Goal: Transaction & Acquisition: Purchase product/service

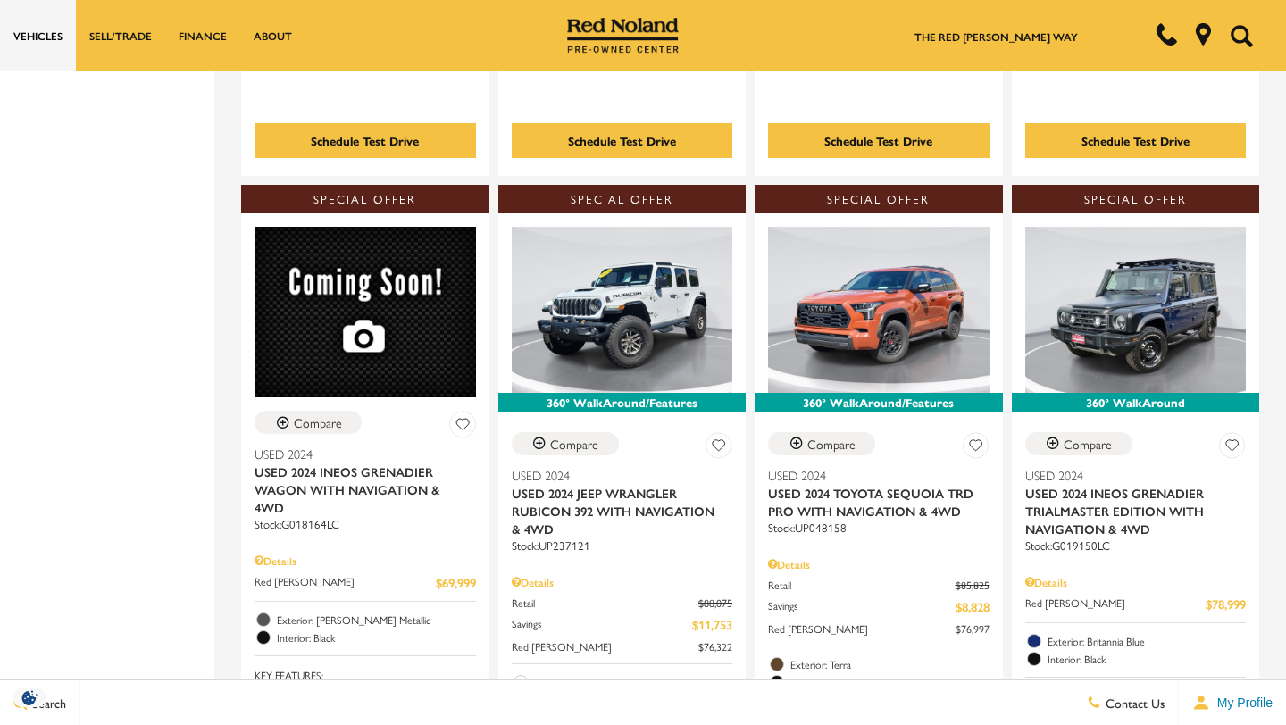
scroll to position [1036, 0]
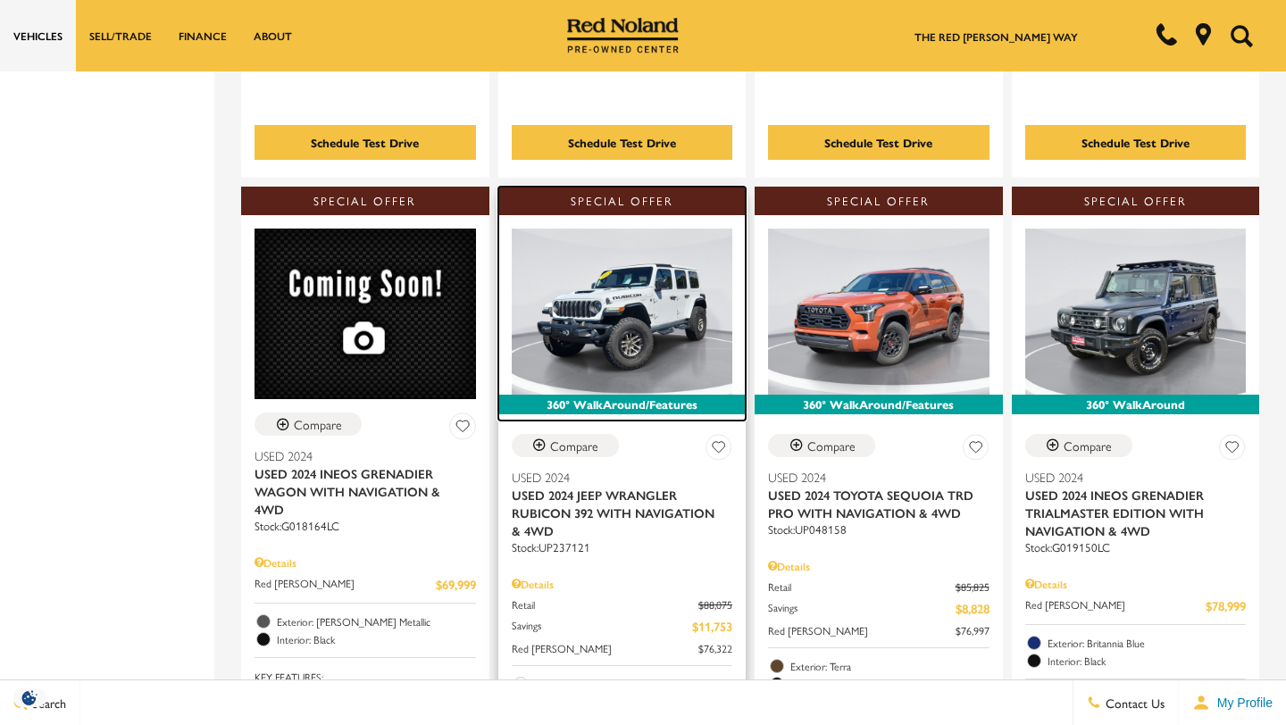
click at [580, 287] on img at bounding box center [622, 312] width 221 height 166
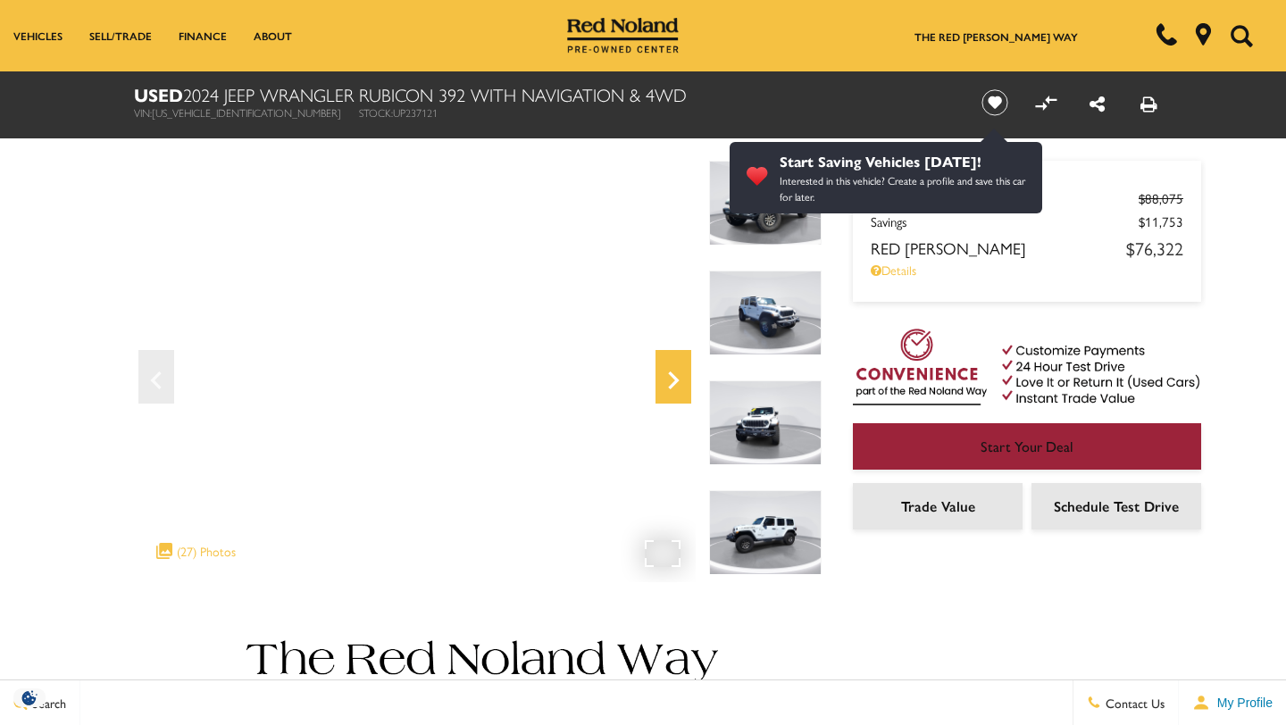
click at [674, 387] on icon "Next" at bounding box center [673, 380] width 36 height 43
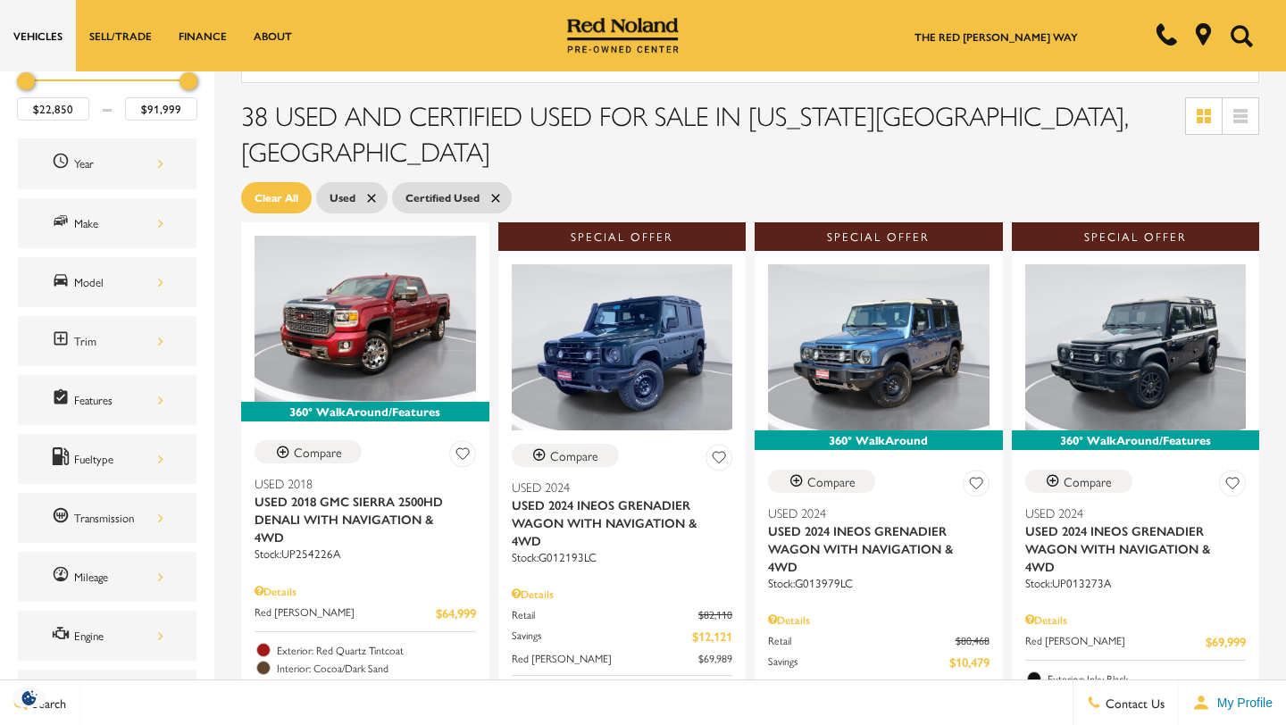
scroll to position [179, 0]
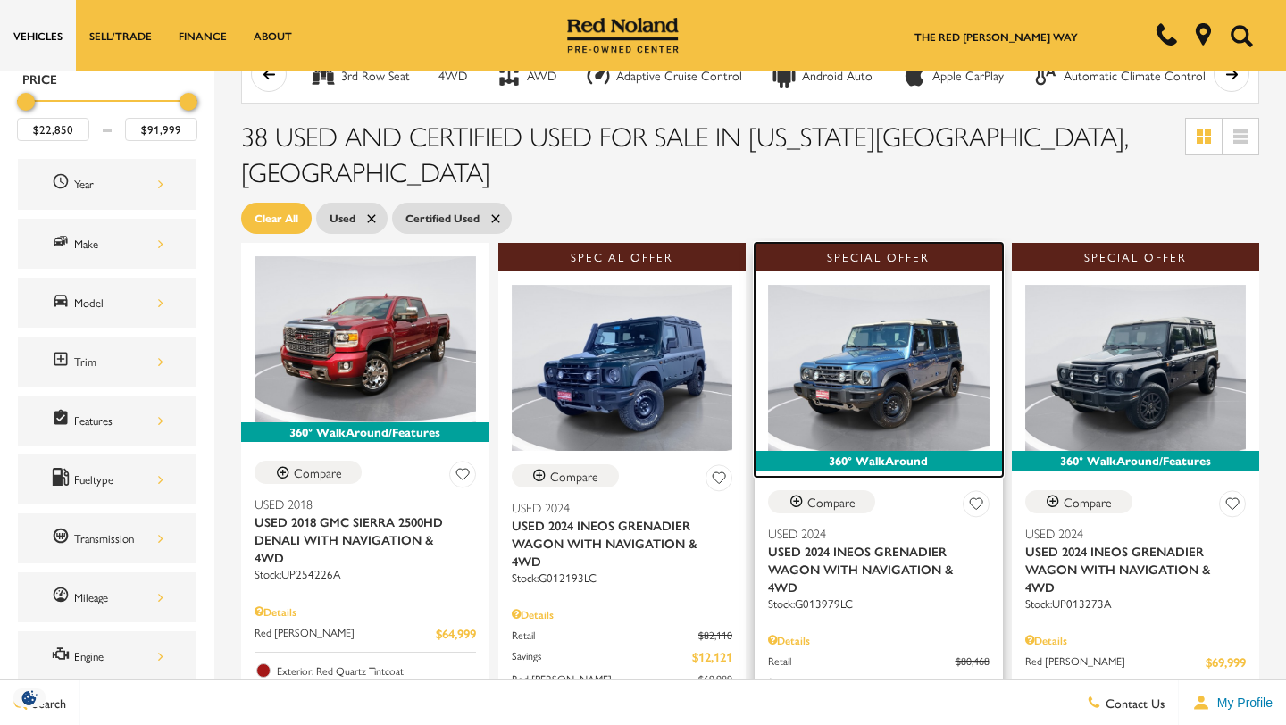
click at [873, 329] on img at bounding box center [878, 368] width 221 height 166
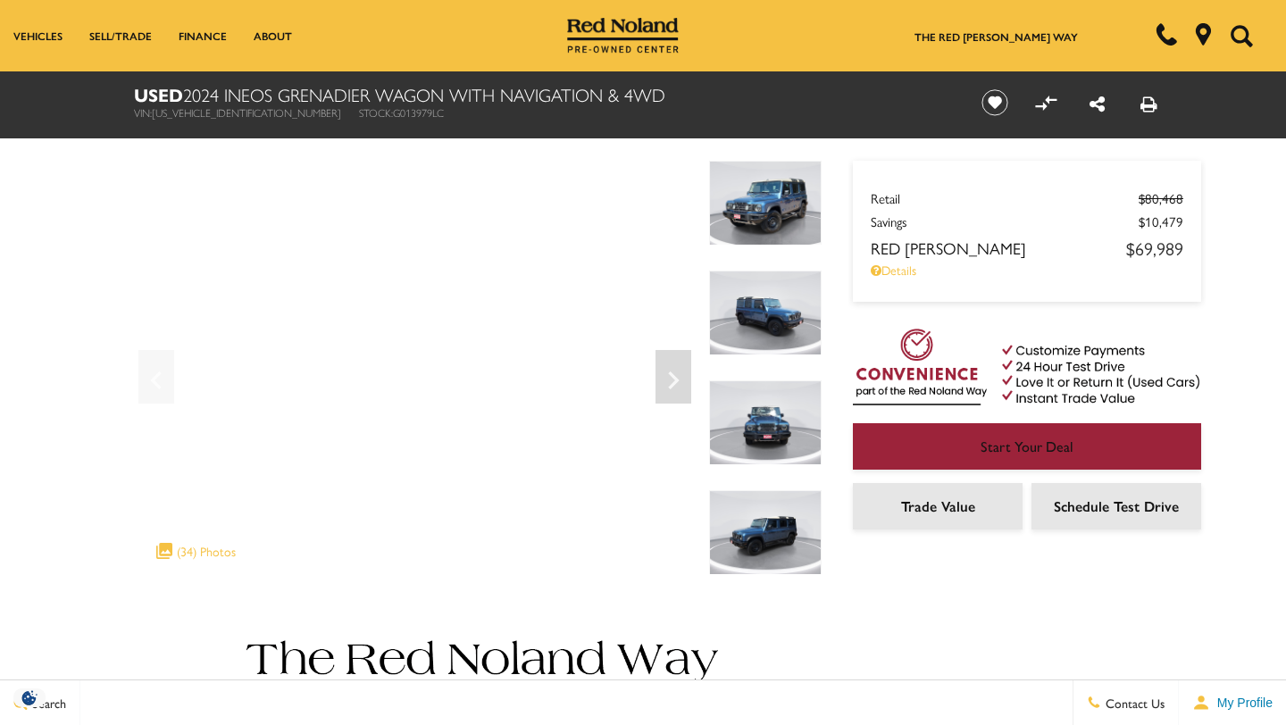
click at [763, 442] on img at bounding box center [765, 422] width 112 height 85
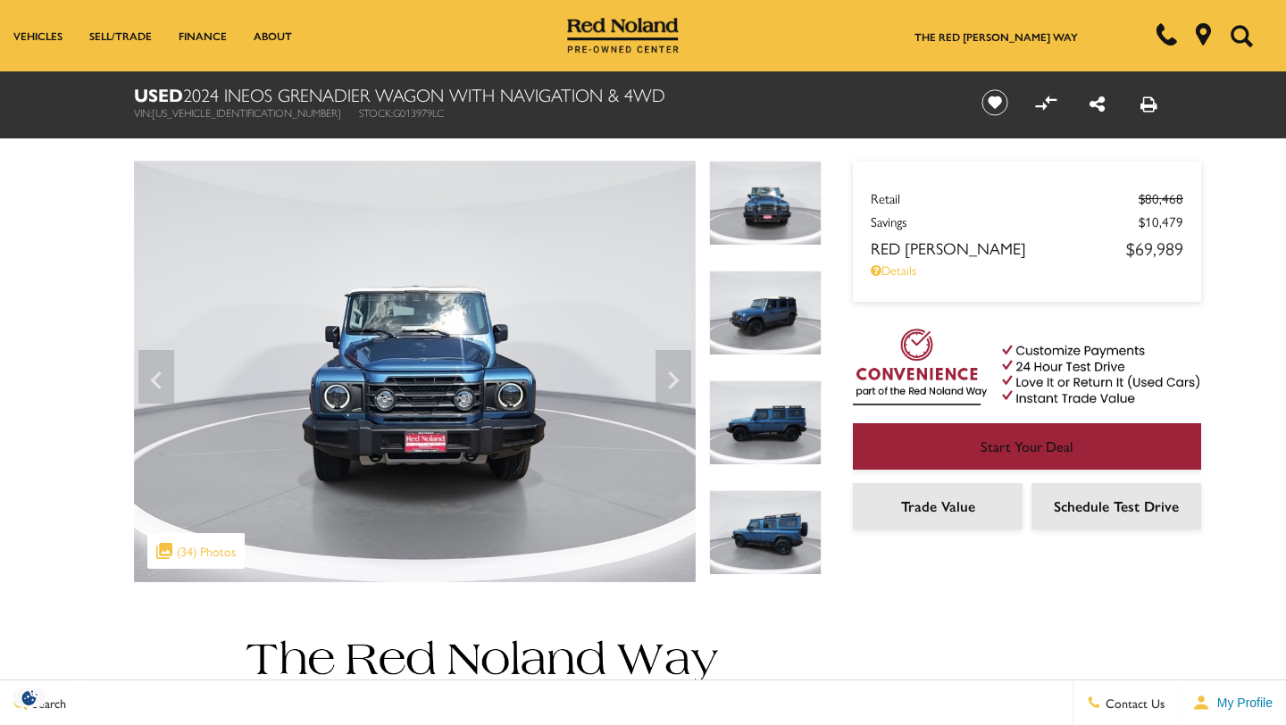
click at [781, 502] on img at bounding box center [765, 532] width 112 height 85
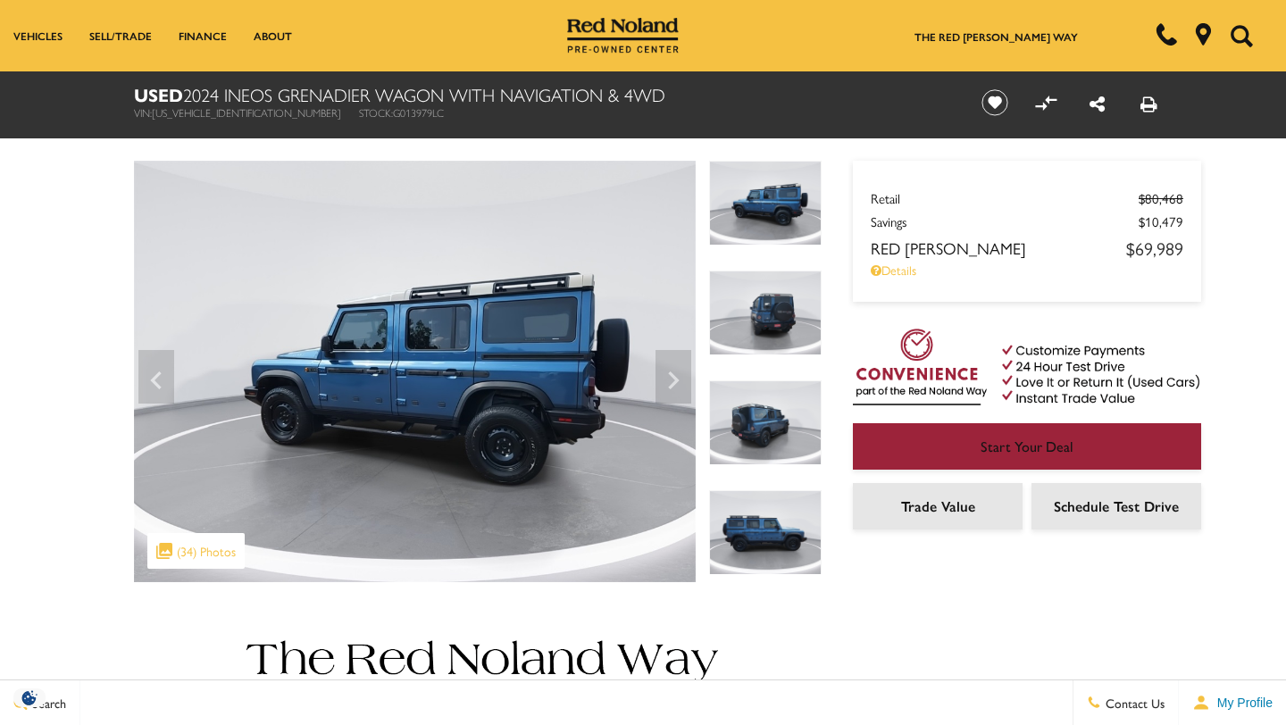
click at [770, 543] on img at bounding box center [765, 532] width 112 height 85
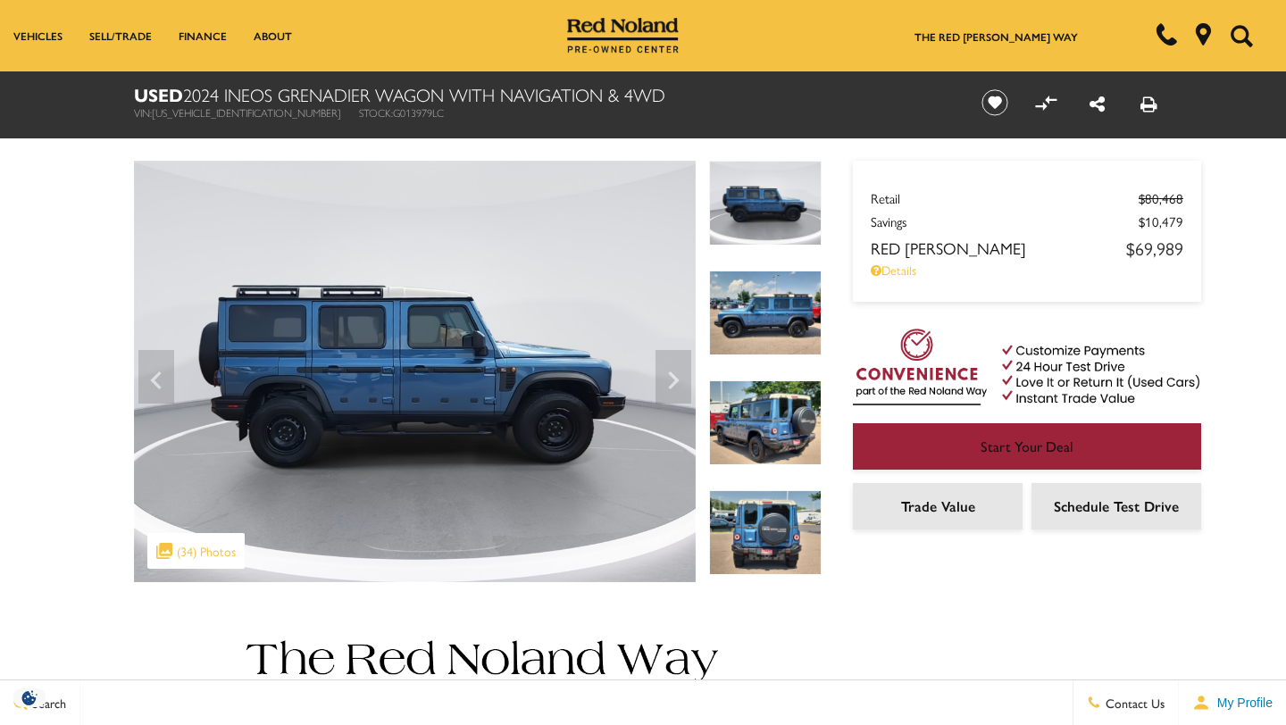
click at [770, 545] on img at bounding box center [765, 532] width 112 height 85
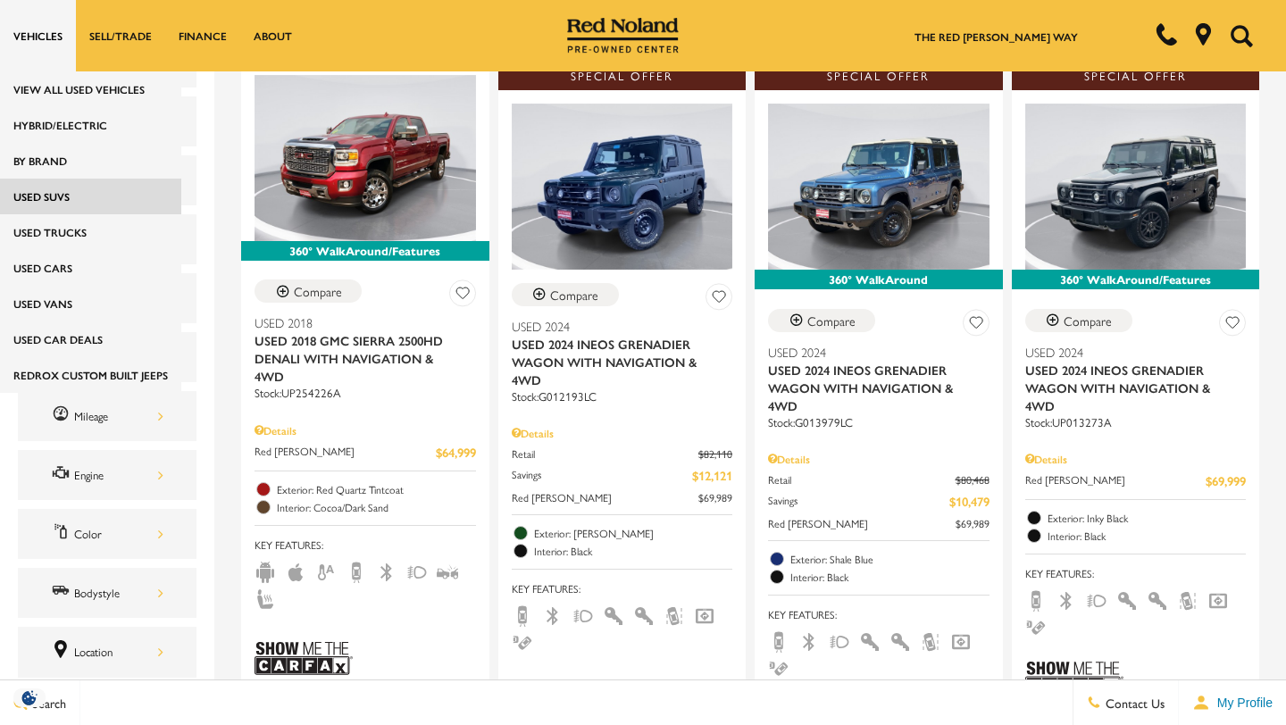
scroll to position [357, 0]
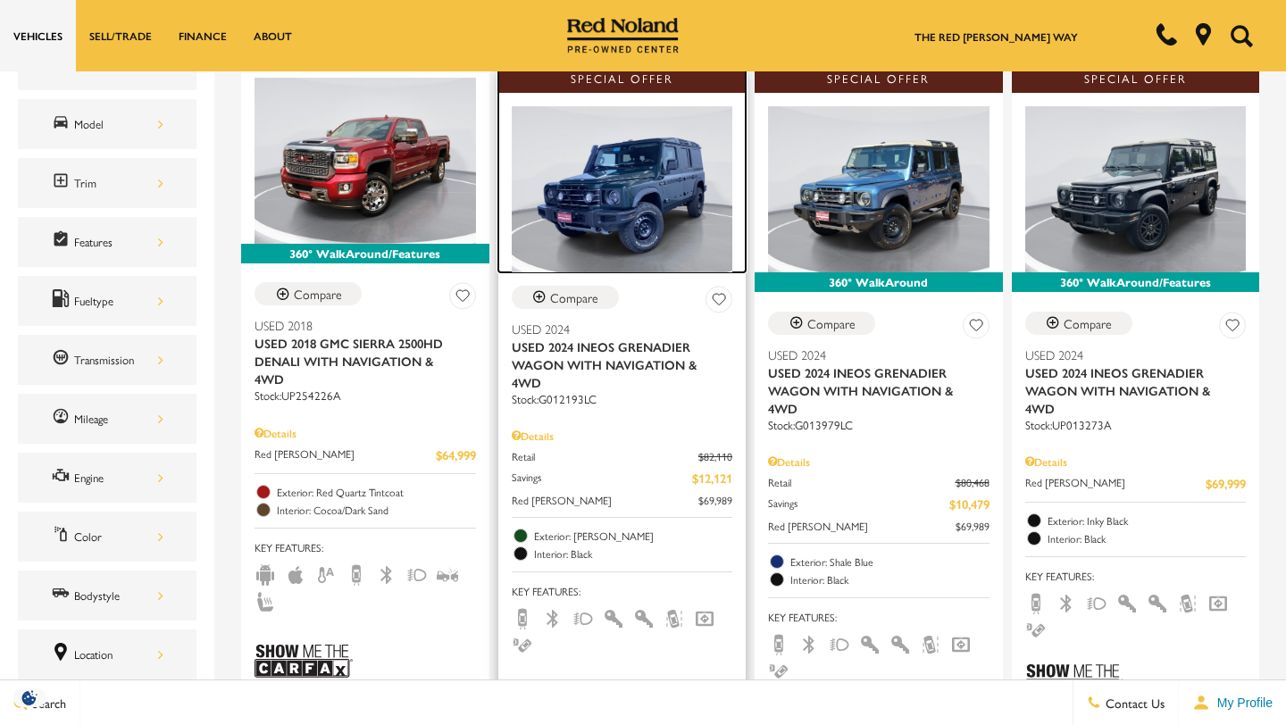
click at [608, 194] on img at bounding box center [622, 188] width 221 height 165
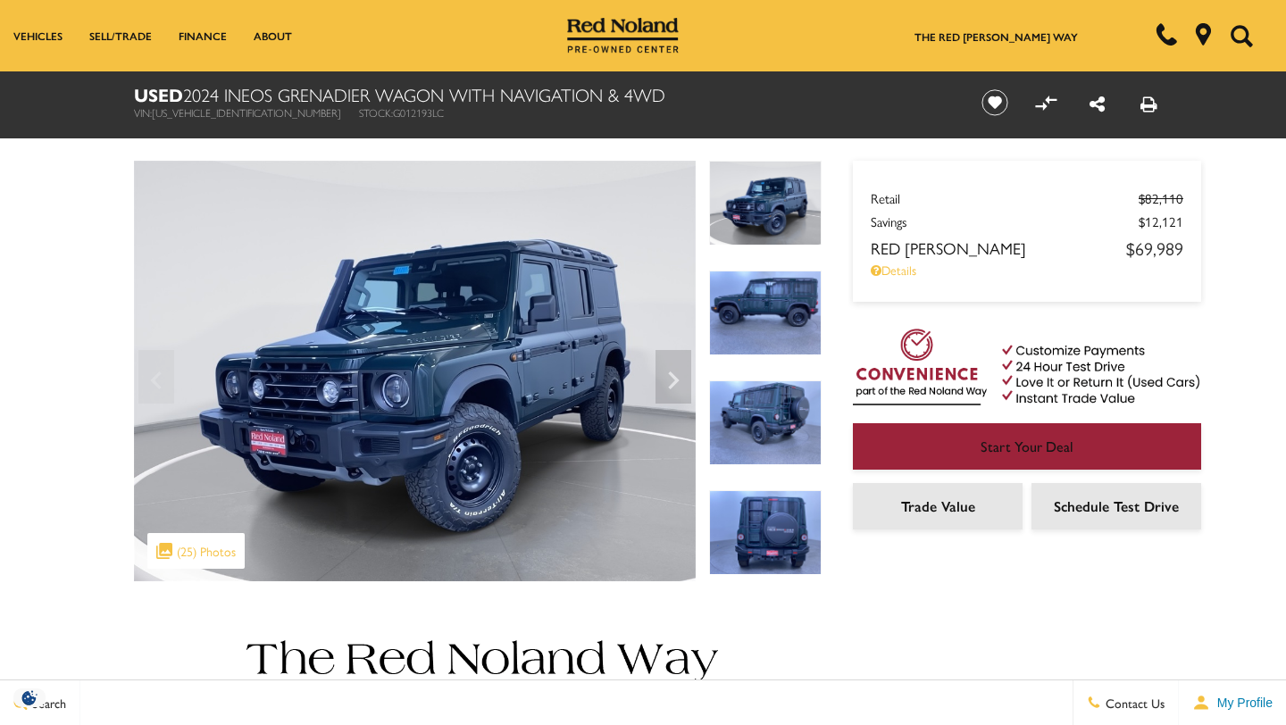
click at [767, 414] on img at bounding box center [765, 422] width 112 height 85
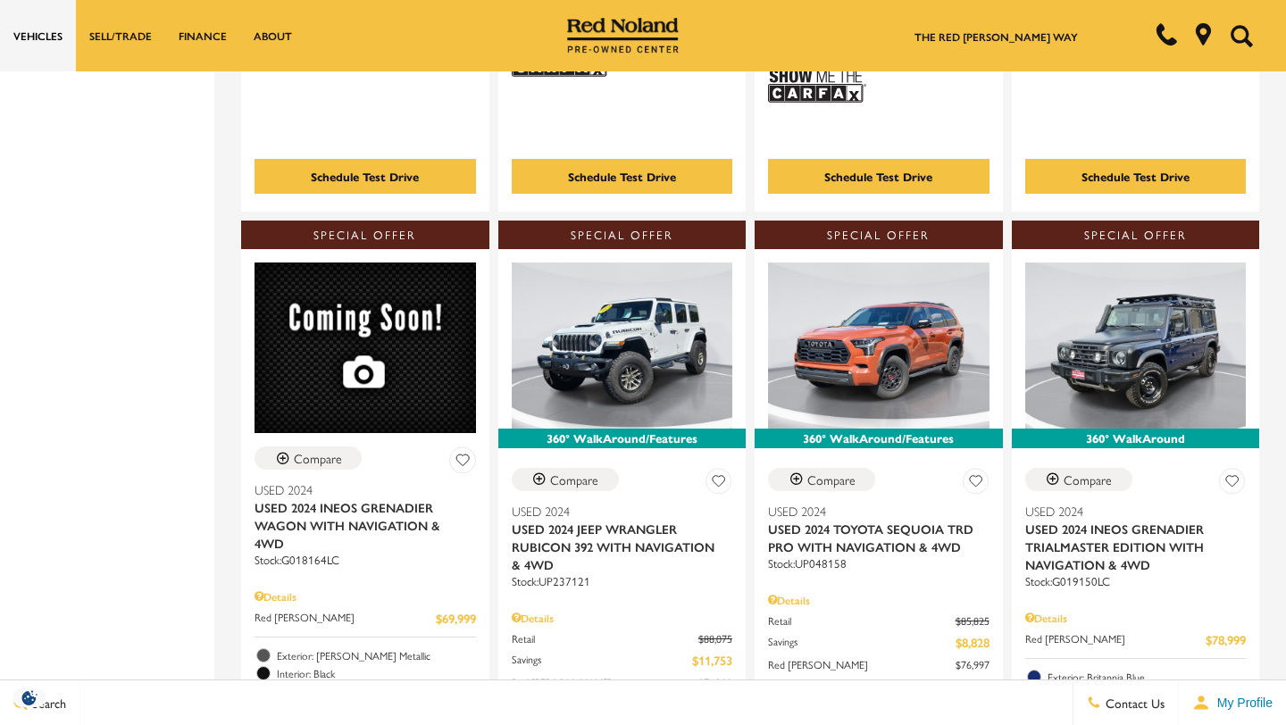
scroll to position [1036, 0]
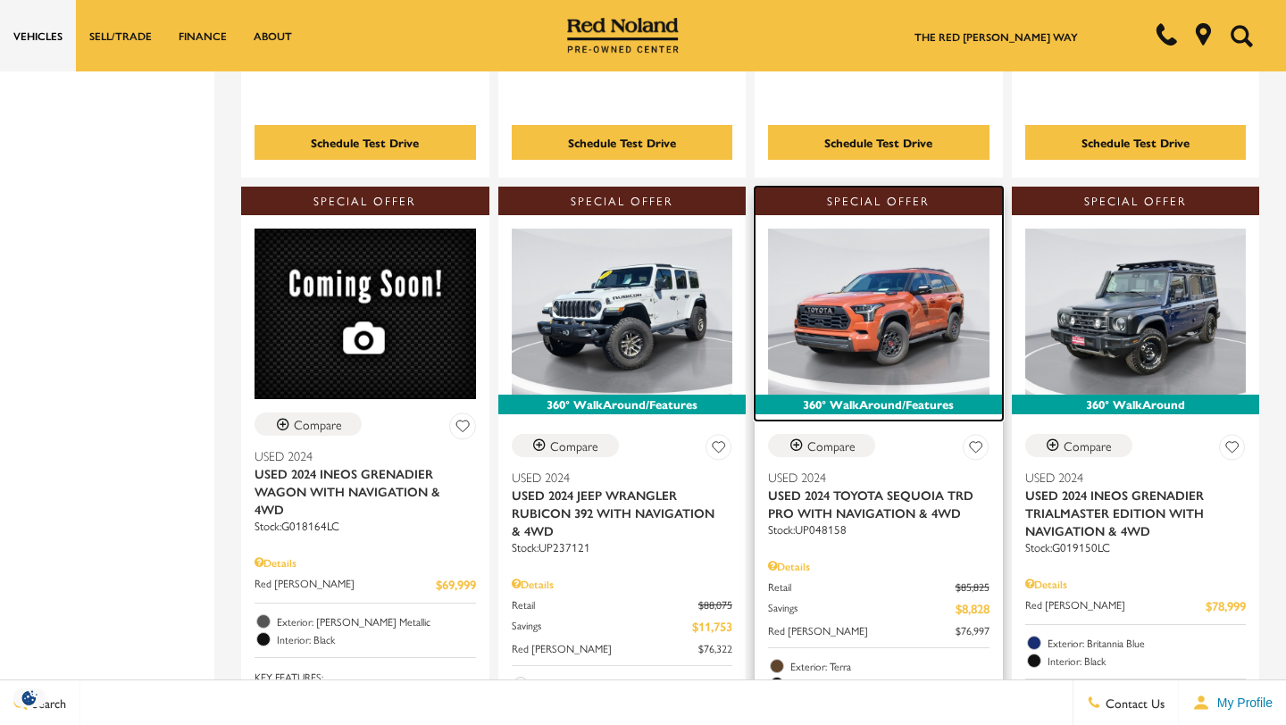
click at [841, 285] on img at bounding box center [878, 312] width 221 height 166
click at [866, 258] on img at bounding box center [878, 312] width 221 height 166
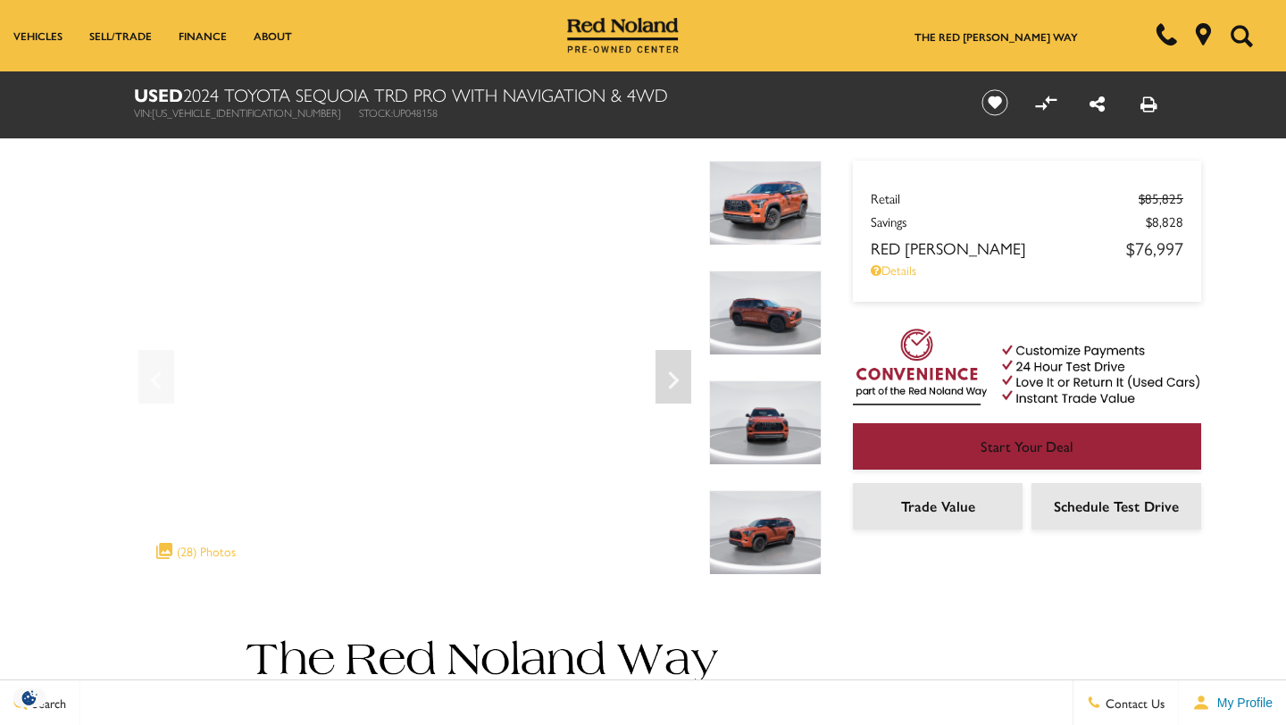
click at [758, 216] on img at bounding box center [765, 203] width 112 height 85
click at [677, 387] on icon "Next" at bounding box center [673, 380] width 36 height 43
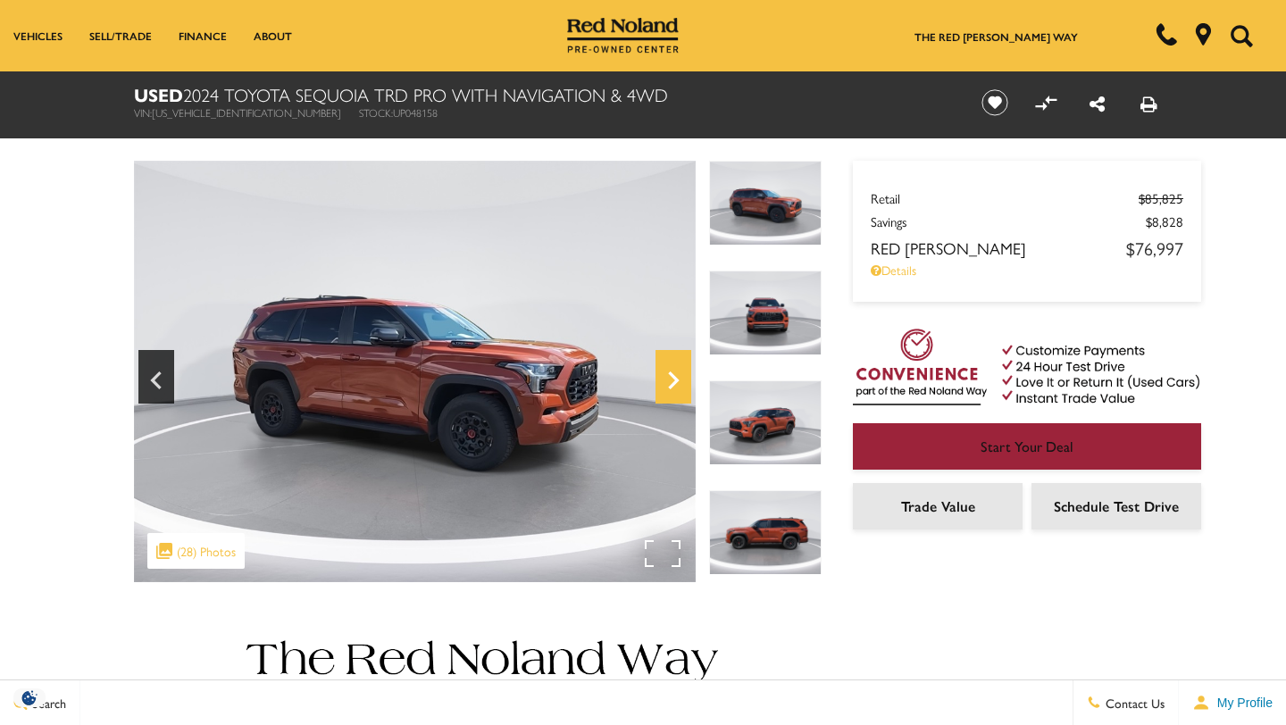
click at [677, 385] on icon "Next" at bounding box center [673, 380] width 36 height 43
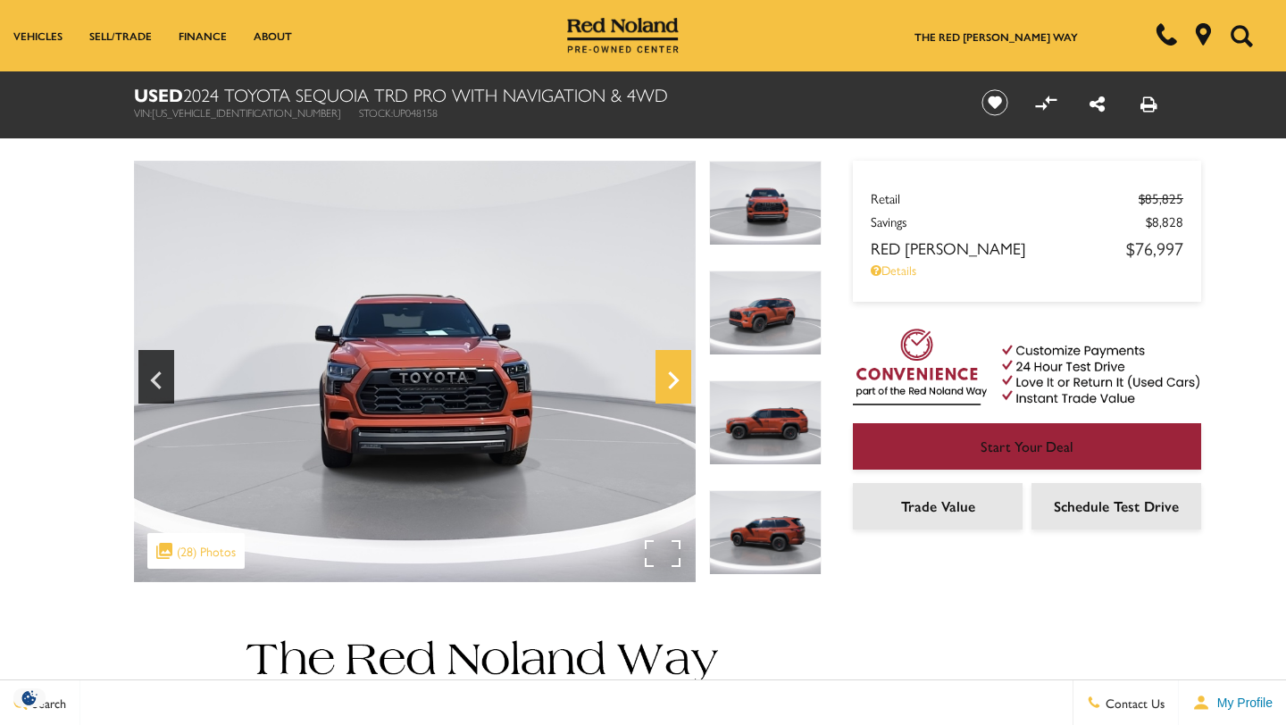
click at [675, 384] on icon "Next" at bounding box center [673, 380] width 36 height 43
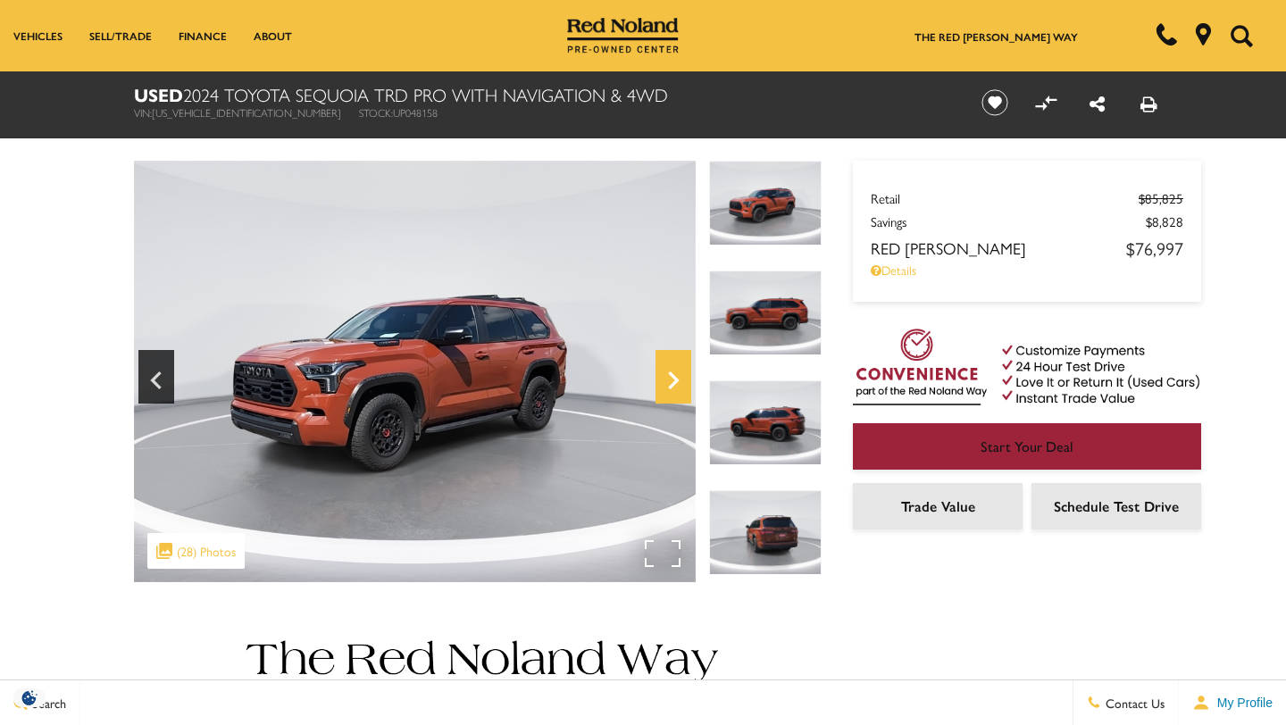
click at [675, 386] on icon "Next" at bounding box center [673, 380] width 36 height 43
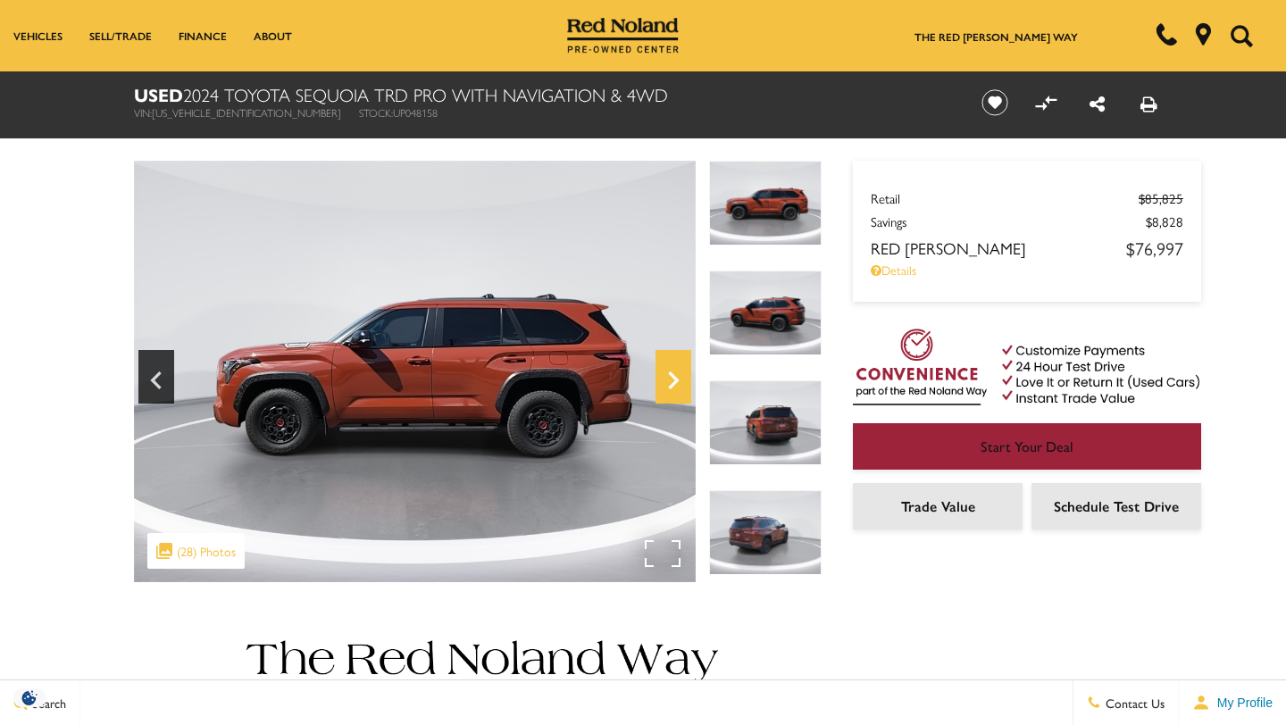
click at [670, 386] on icon "Next" at bounding box center [673, 380] width 11 height 18
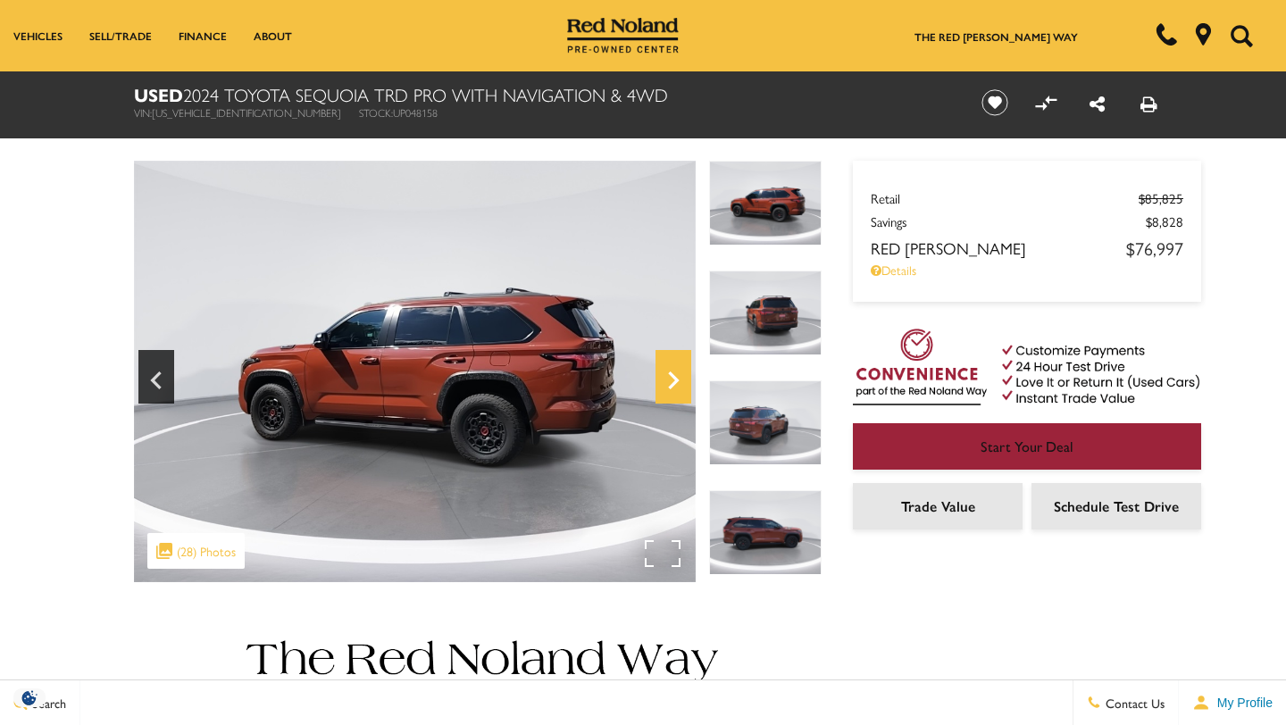
click at [670, 387] on icon "Next" at bounding box center [673, 380] width 11 height 18
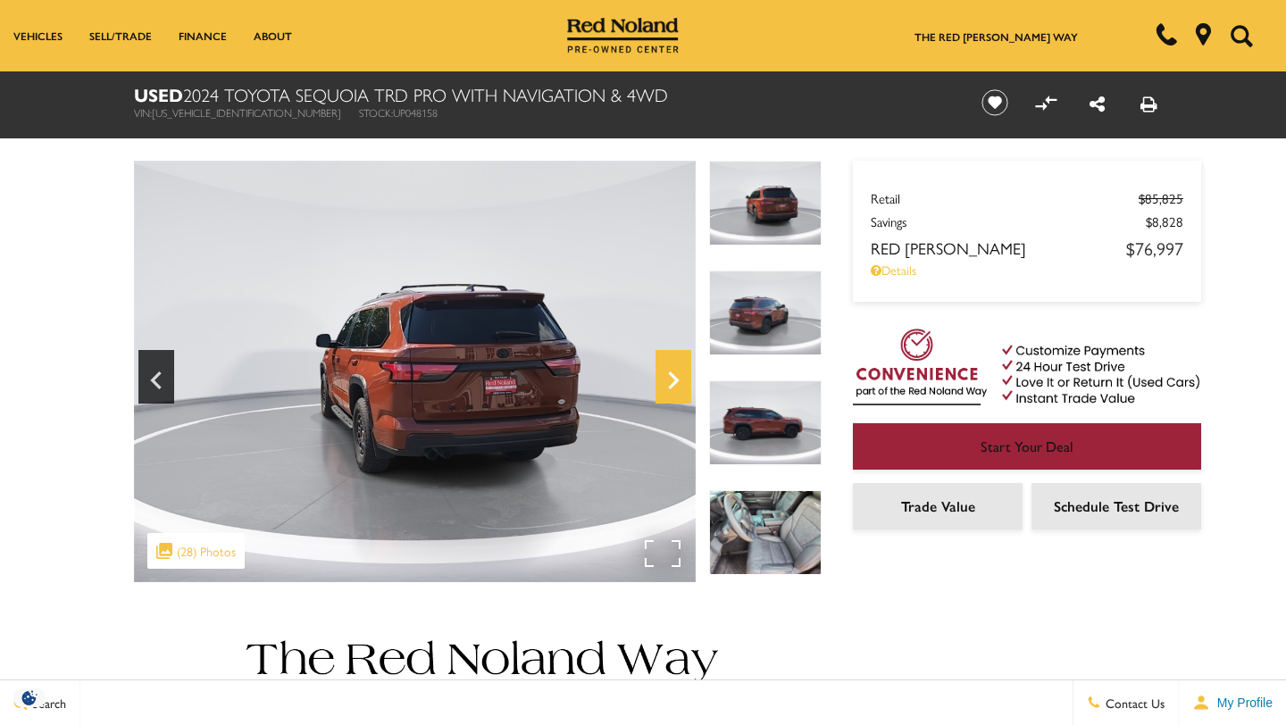
click at [670, 389] on icon "Next" at bounding box center [673, 380] width 36 height 43
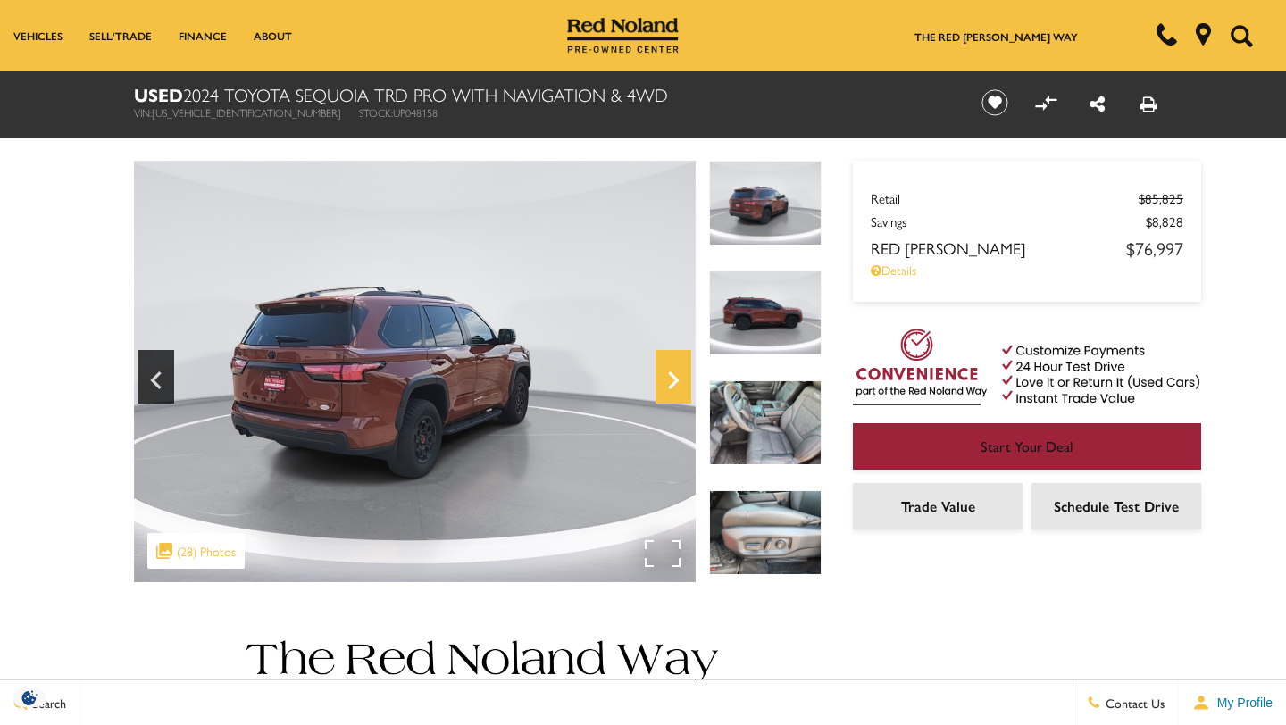
click at [671, 392] on icon "Next" at bounding box center [673, 380] width 36 height 43
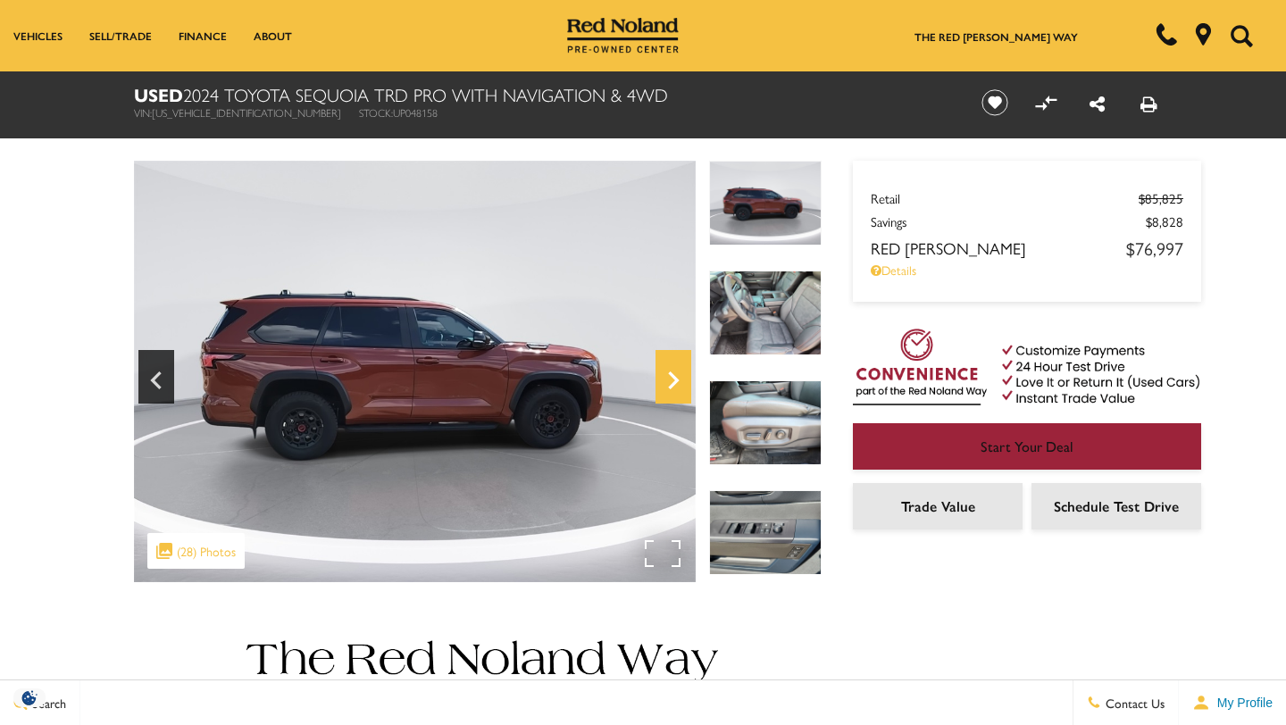
click at [672, 398] on icon "Next" at bounding box center [673, 380] width 36 height 43
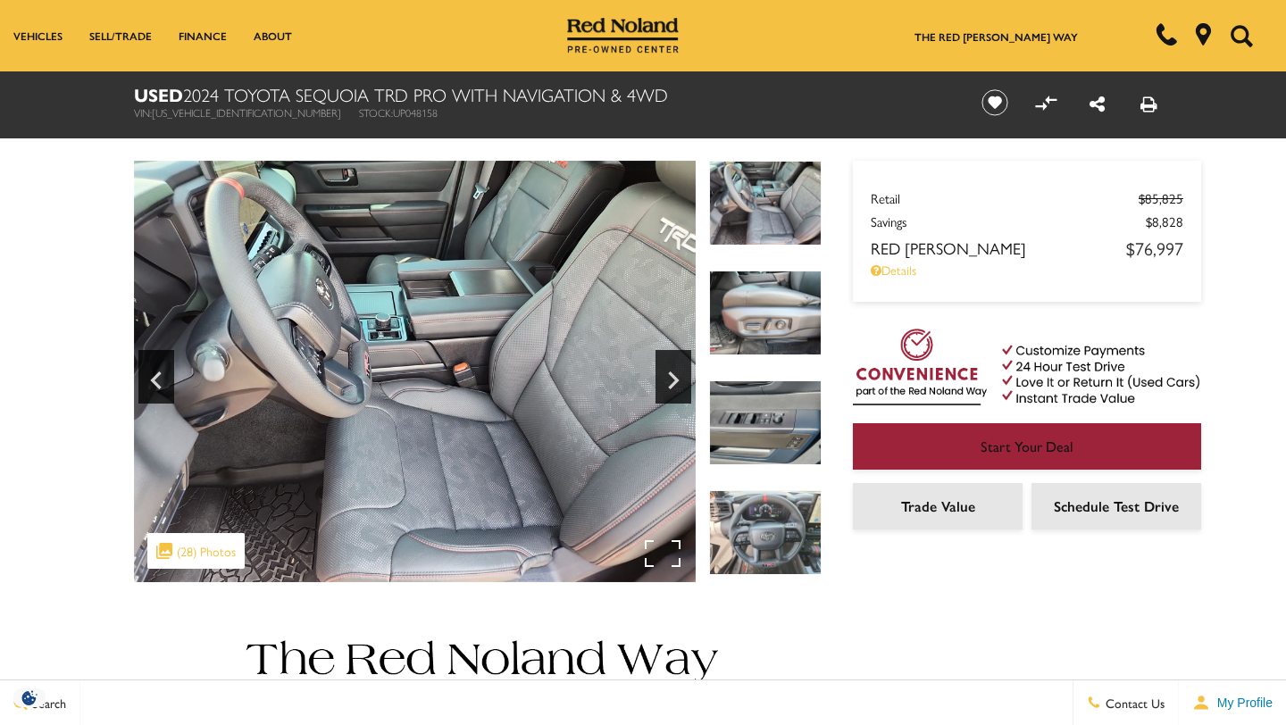
click at [556, 421] on img at bounding box center [415, 371] width 562 height 421
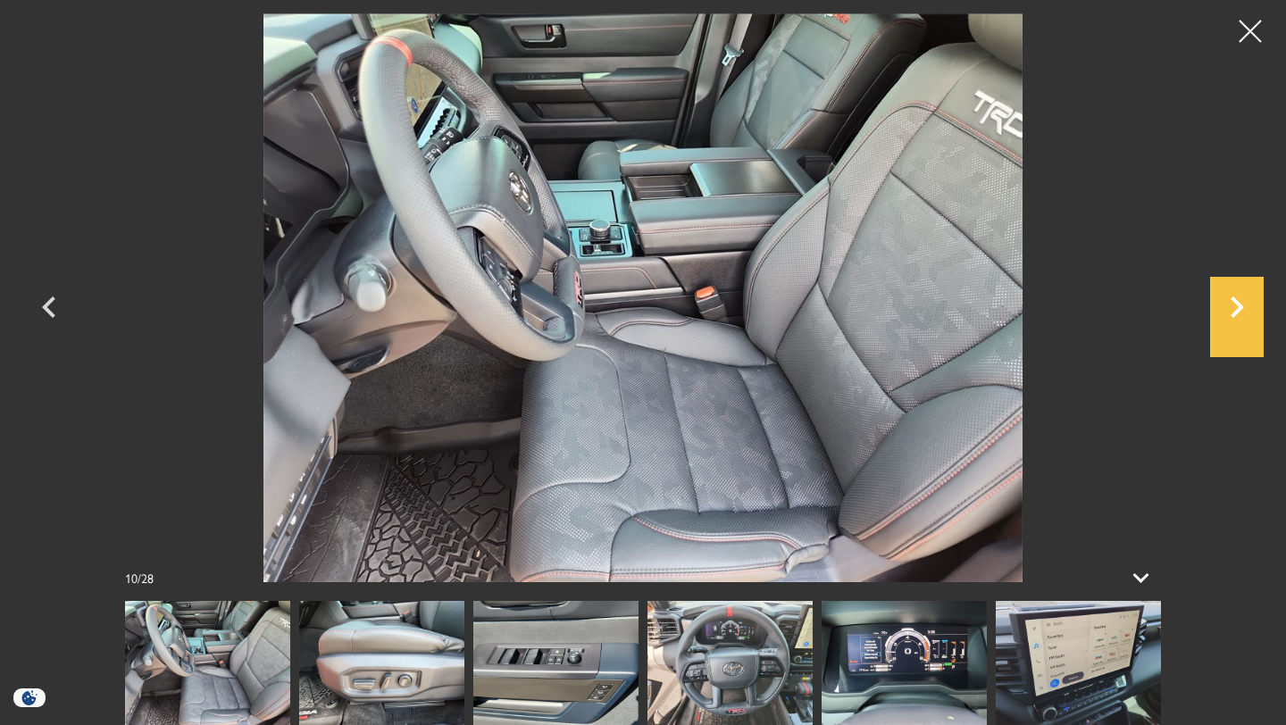
click at [1234, 313] on icon "Next" at bounding box center [1236, 306] width 13 height 21
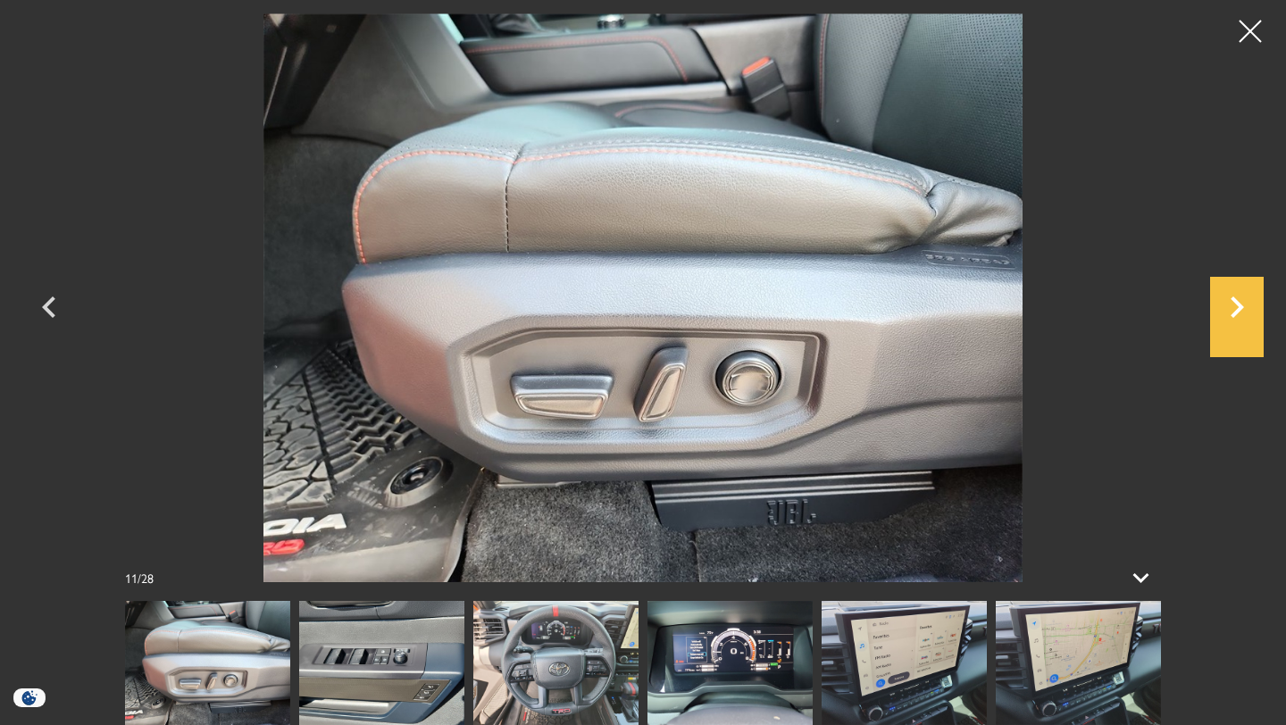
click at [1239, 317] on icon "Next" at bounding box center [1237, 307] width 54 height 43
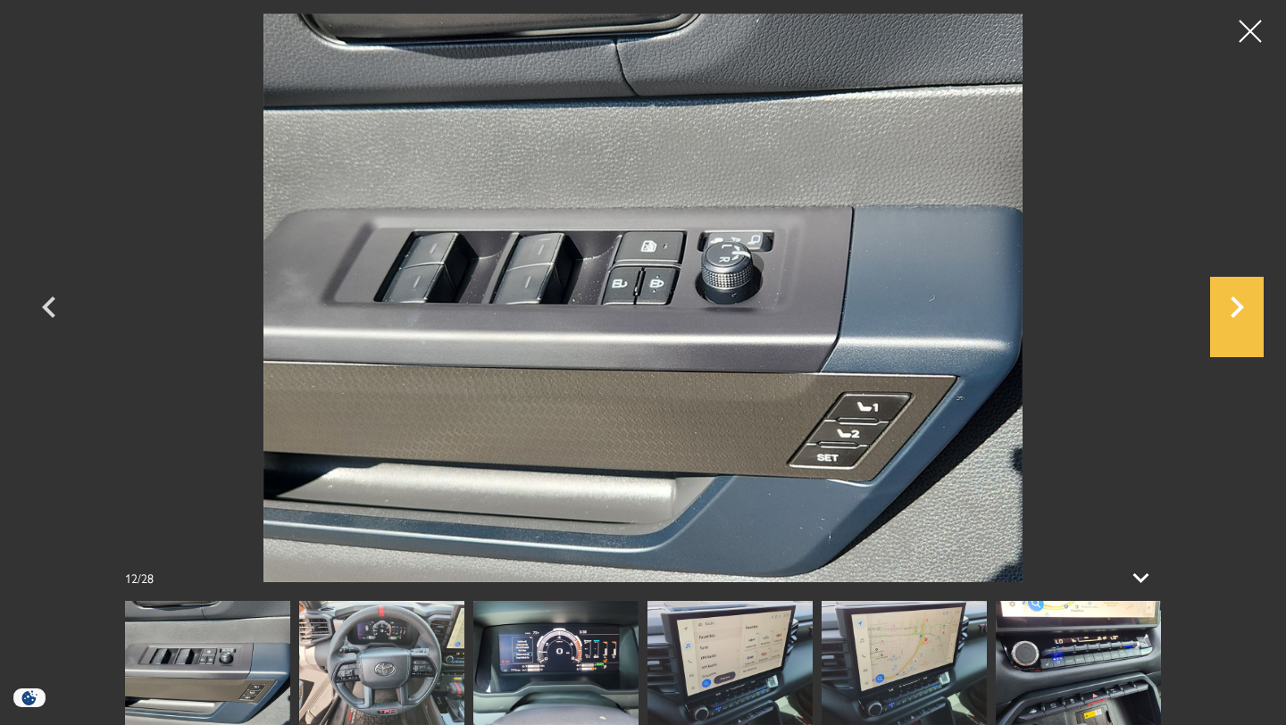
click at [1237, 316] on icon "Next" at bounding box center [1237, 307] width 54 height 43
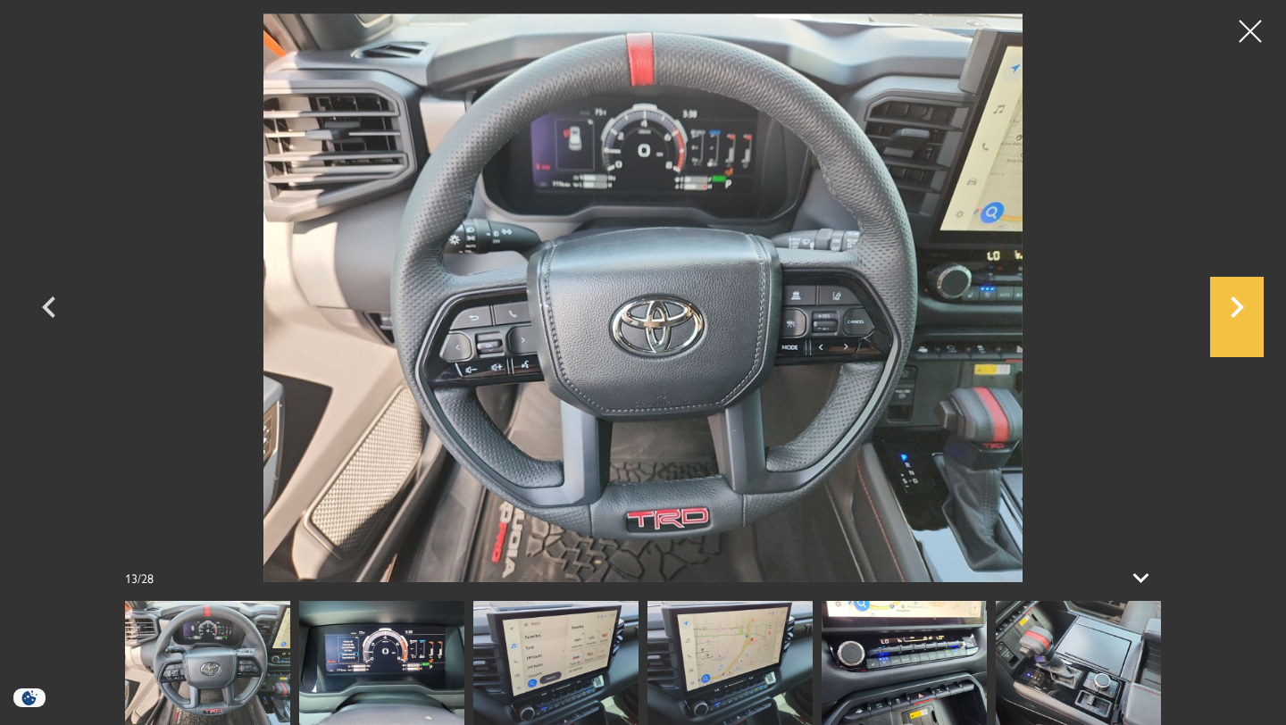
click at [1234, 315] on icon "Next" at bounding box center [1236, 306] width 13 height 21
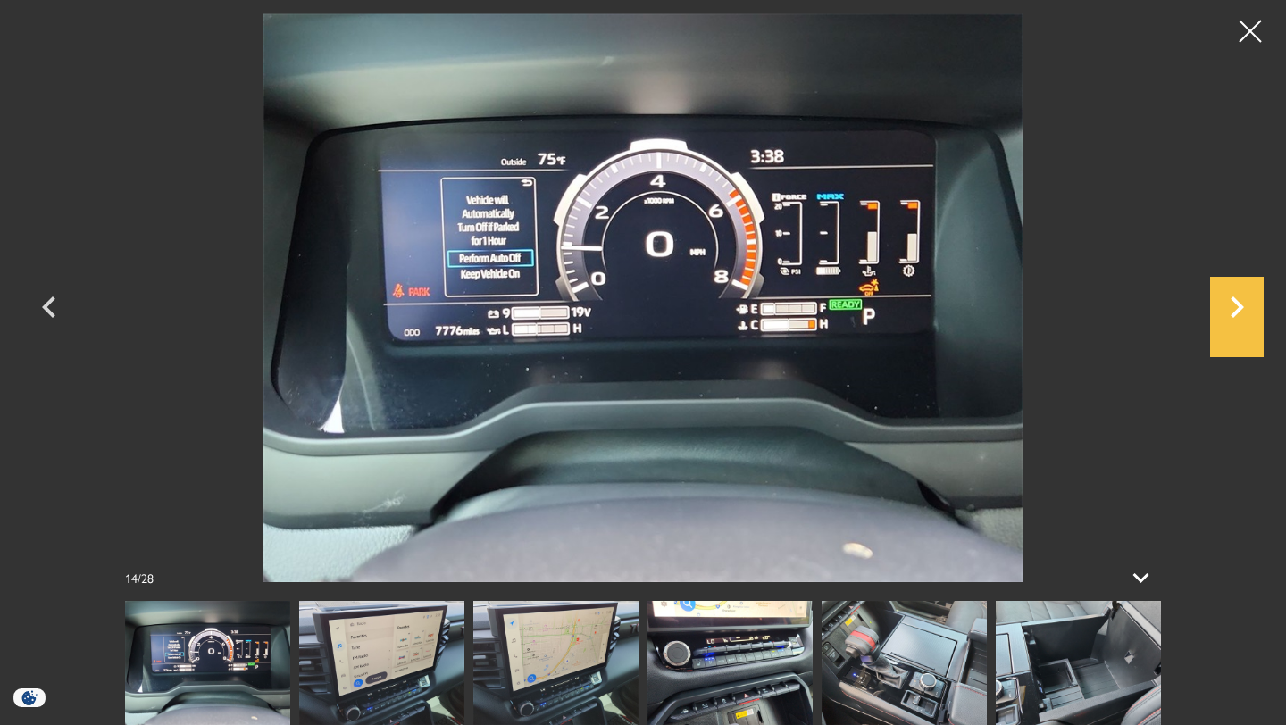
click at [1235, 315] on icon "Next" at bounding box center [1237, 307] width 54 height 43
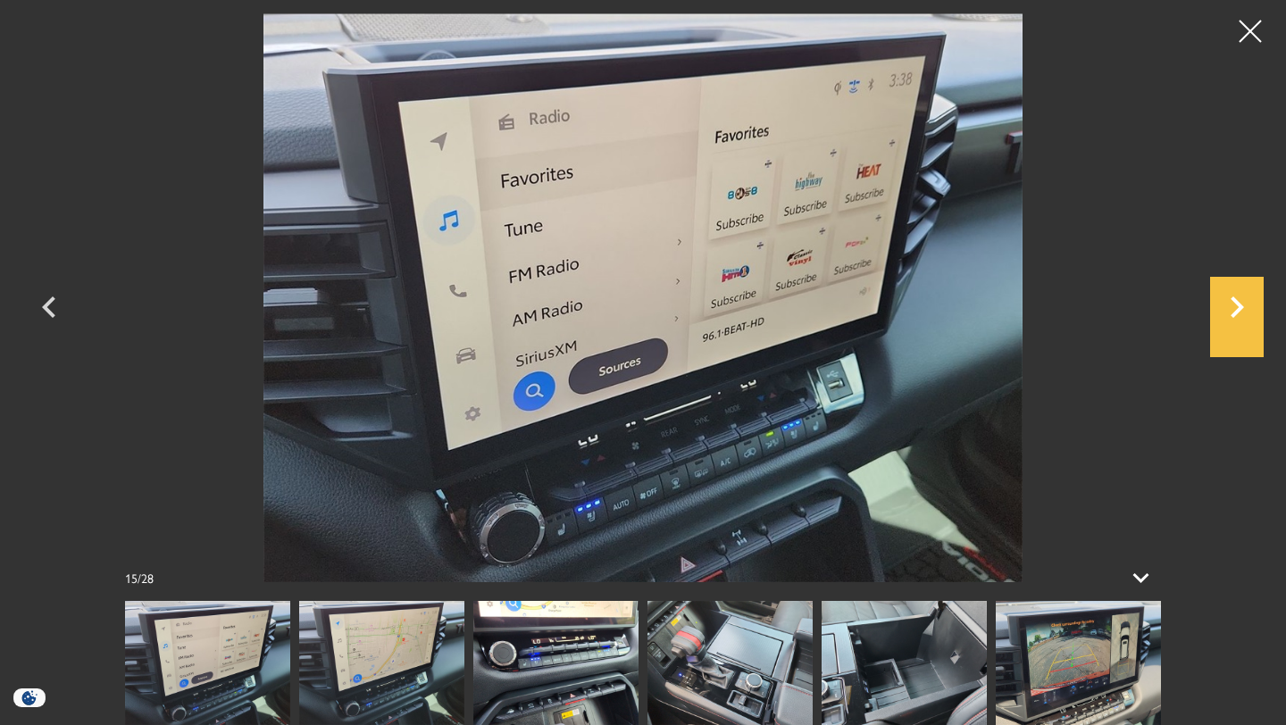
click at [1235, 308] on icon "Next" at bounding box center [1237, 307] width 54 height 43
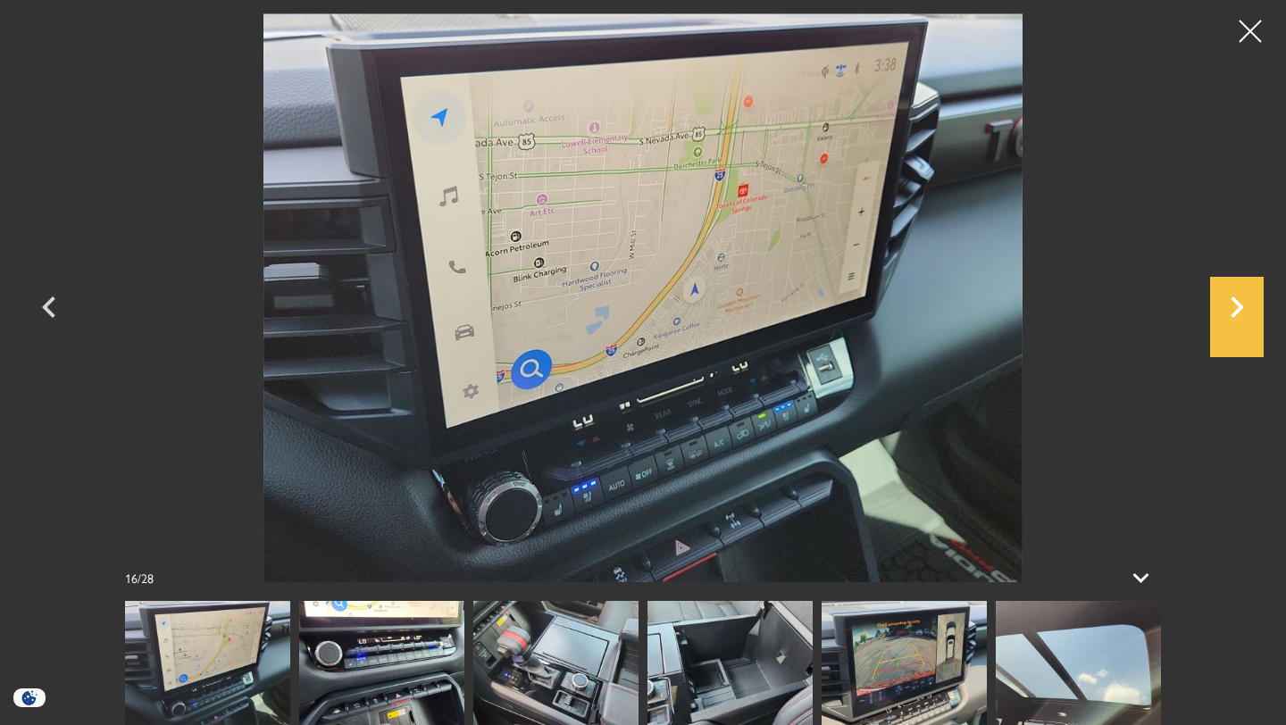
click at [1237, 310] on icon "Next" at bounding box center [1236, 306] width 13 height 21
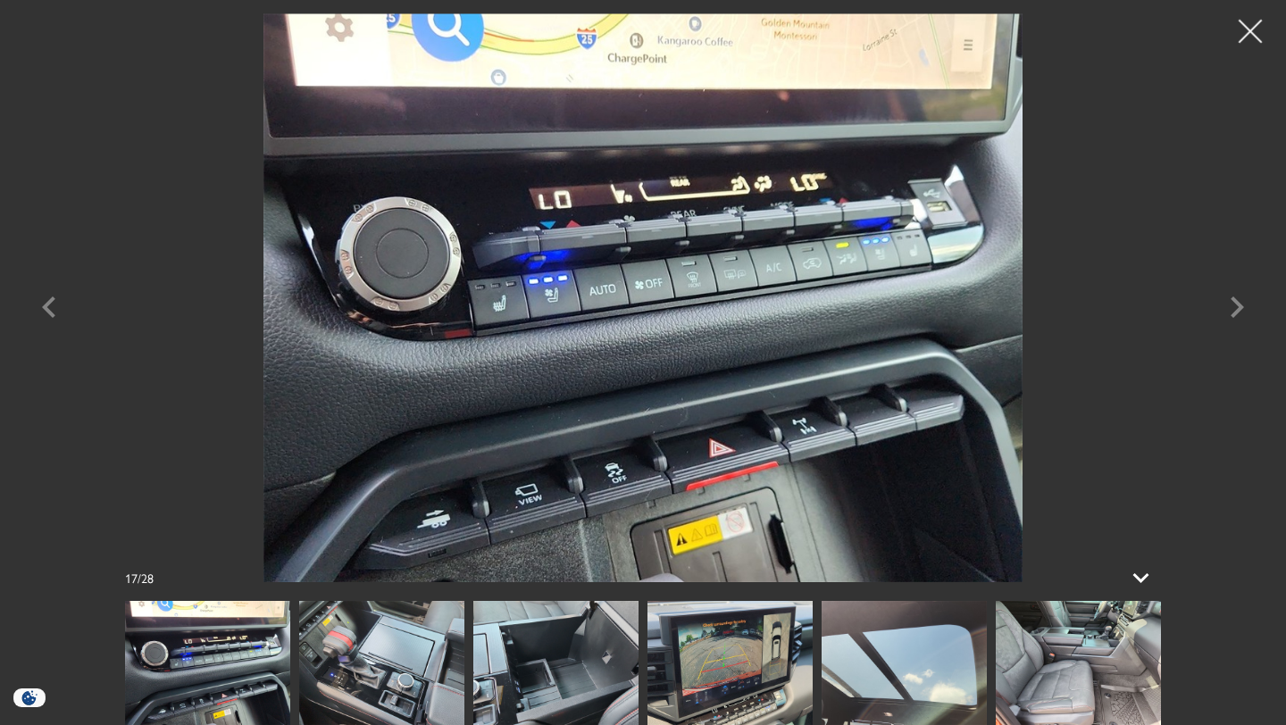
click at [1259, 37] on div at bounding box center [1250, 31] width 47 height 47
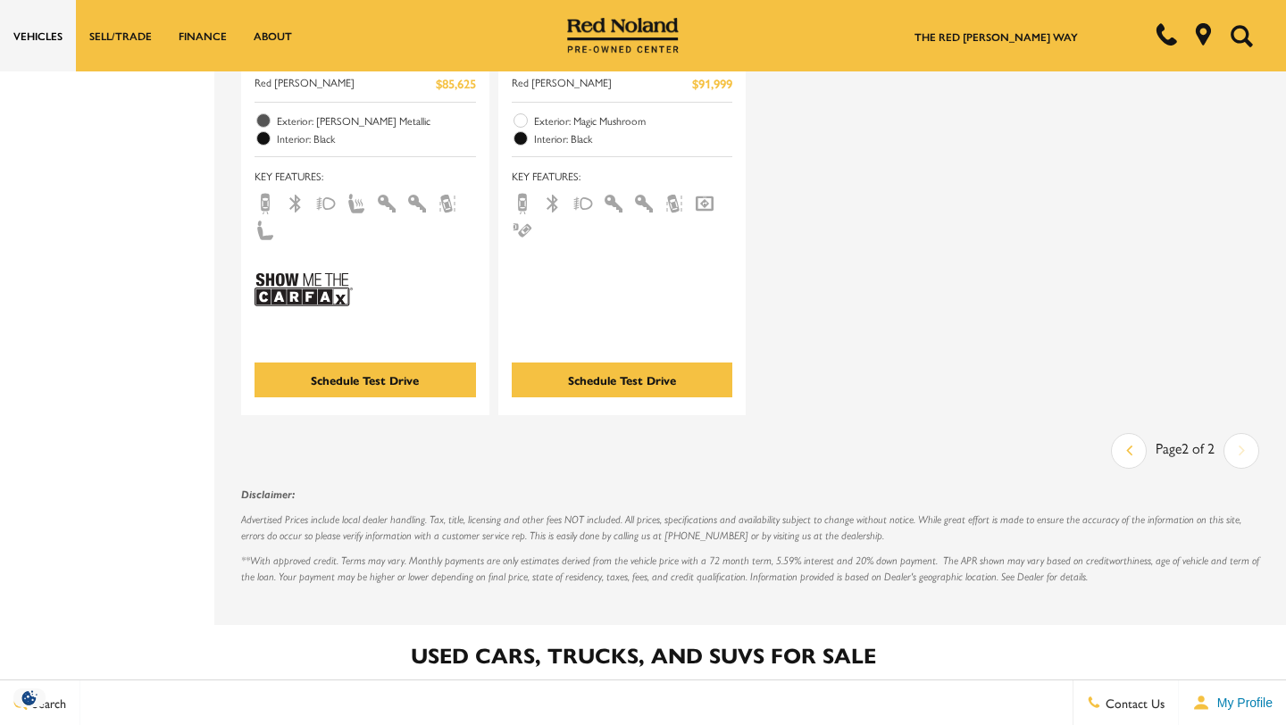
scroll to position [3750, 0]
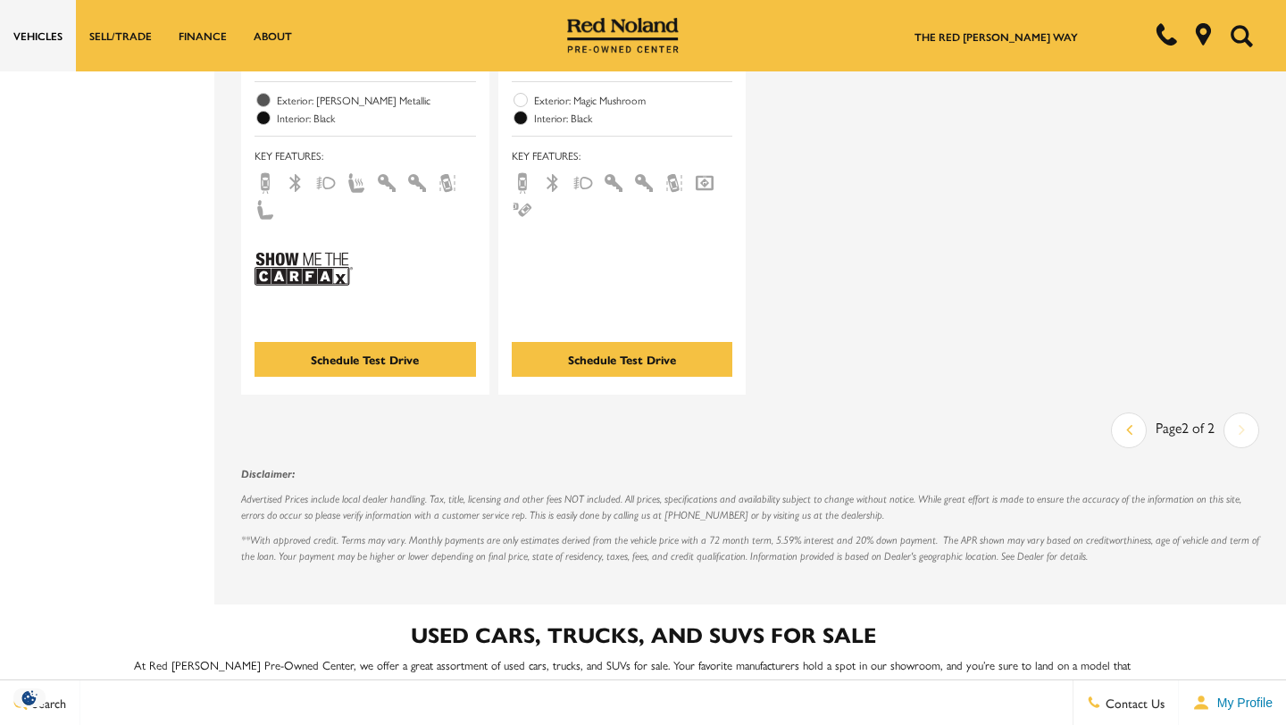
click at [1212, 412] on div "Page 2 of 2" at bounding box center [1184, 430] width 77 height 36
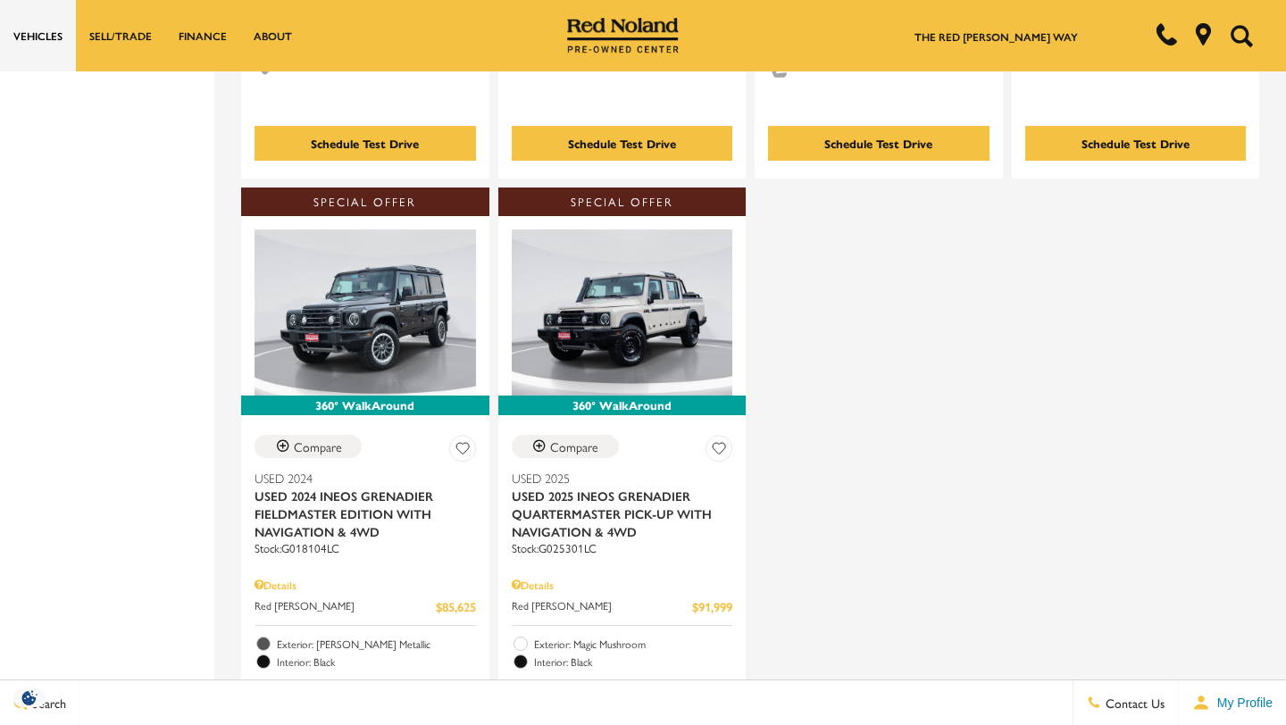
scroll to position [3178, 0]
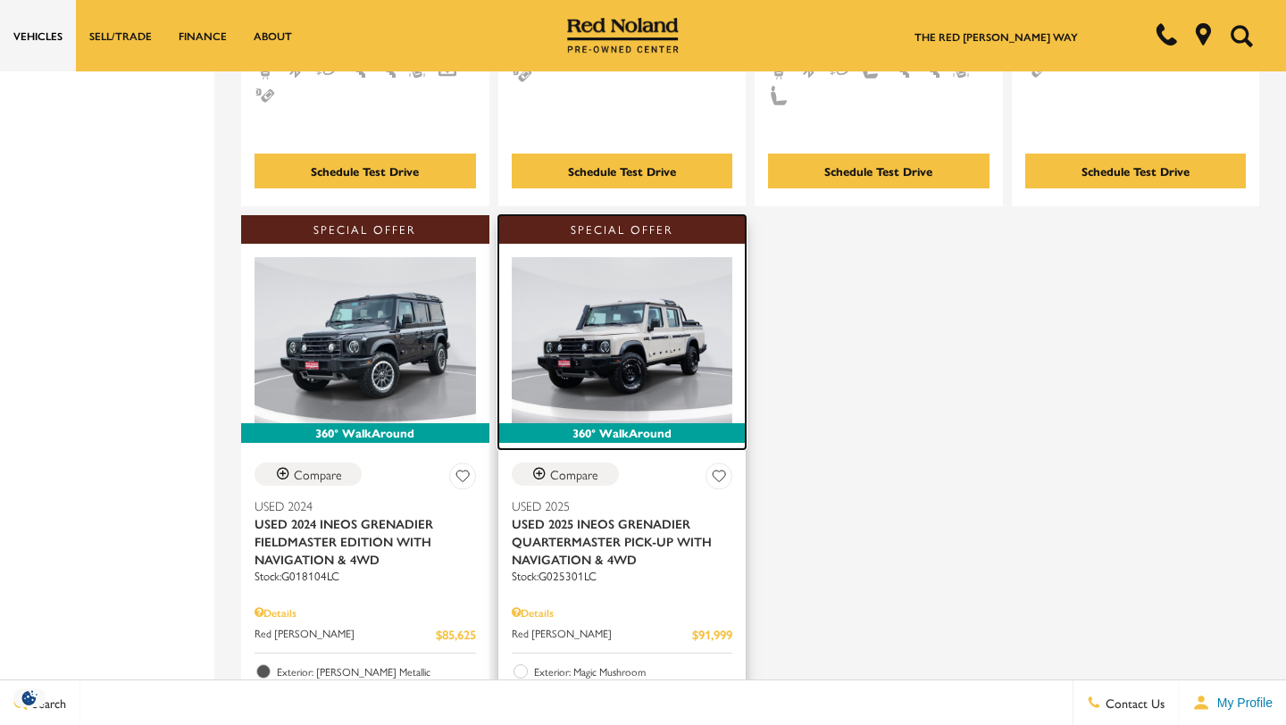
click at [665, 289] on img at bounding box center [622, 340] width 221 height 166
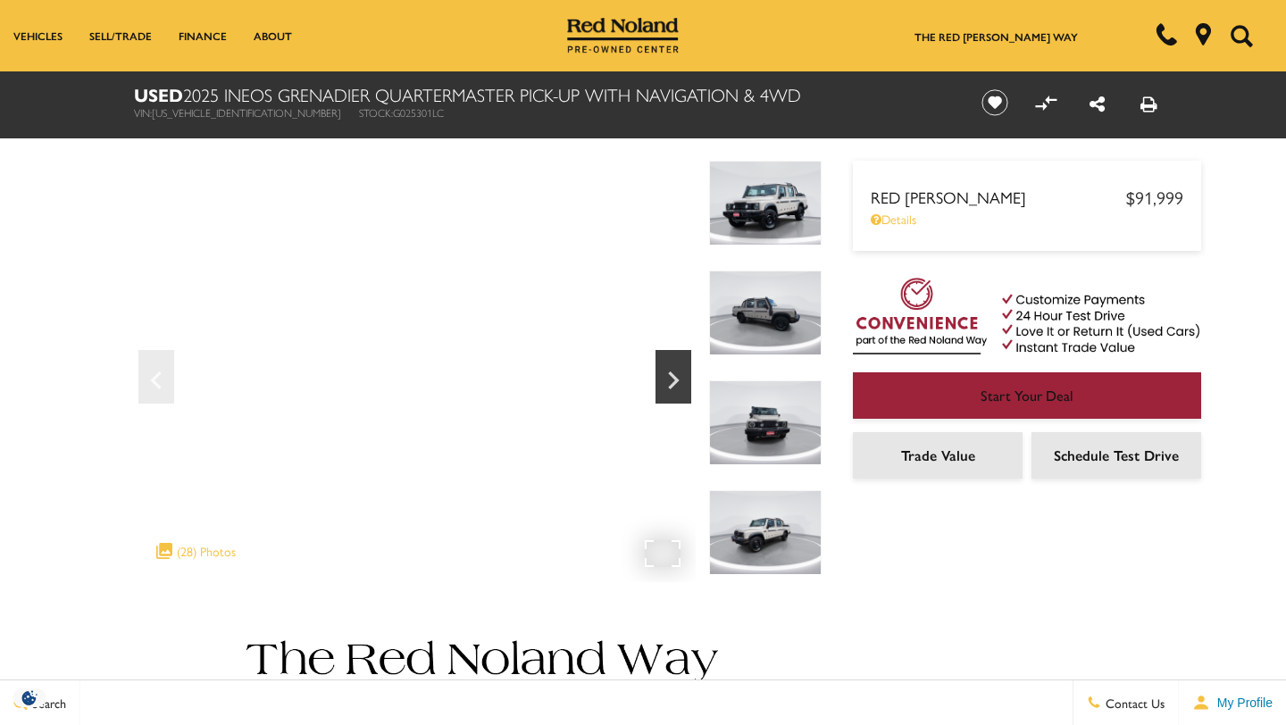
click at [759, 299] on img at bounding box center [765, 313] width 112 height 85
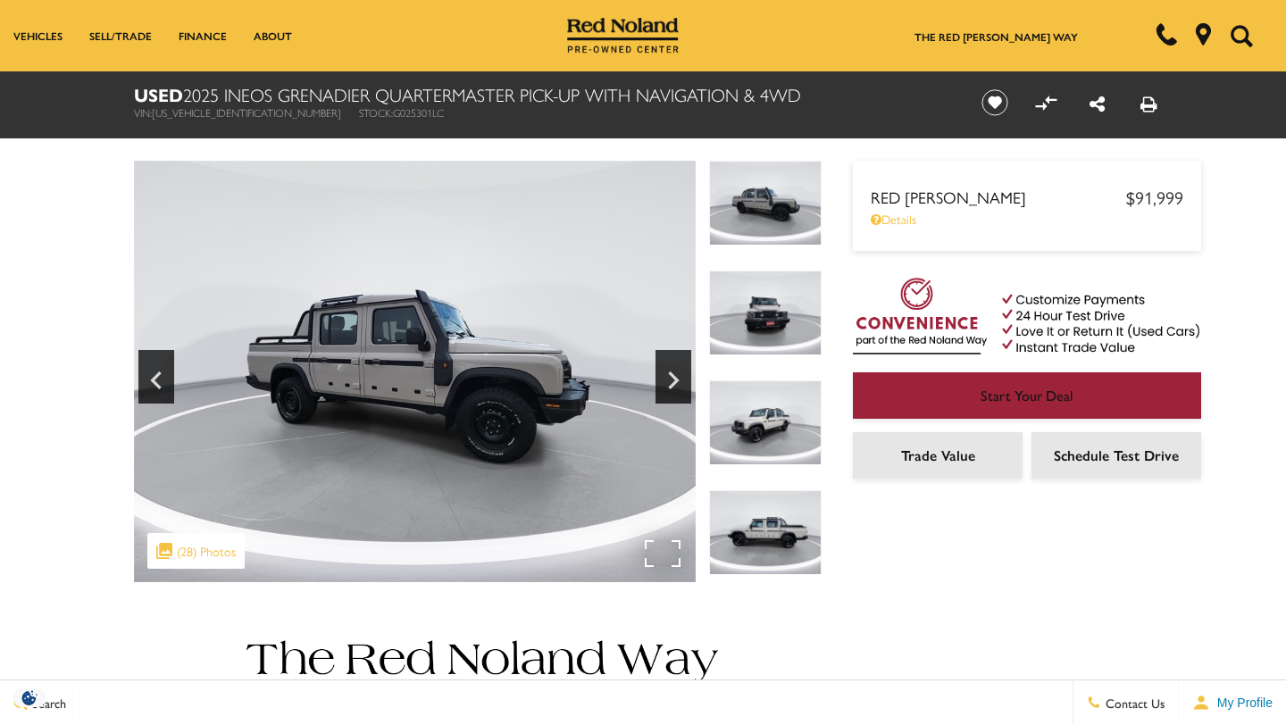
click at [761, 335] on img at bounding box center [765, 313] width 112 height 85
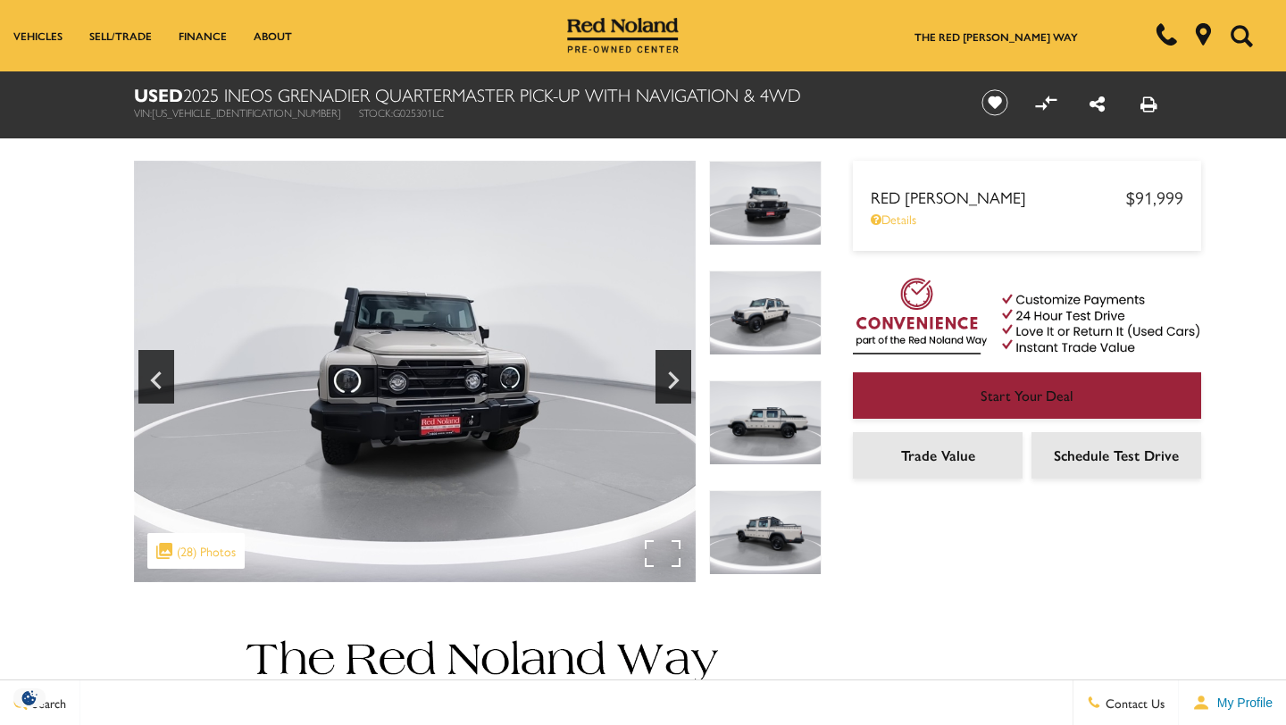
click at [755, 425] on img at bounding box center [765, 422] width 112 height 85
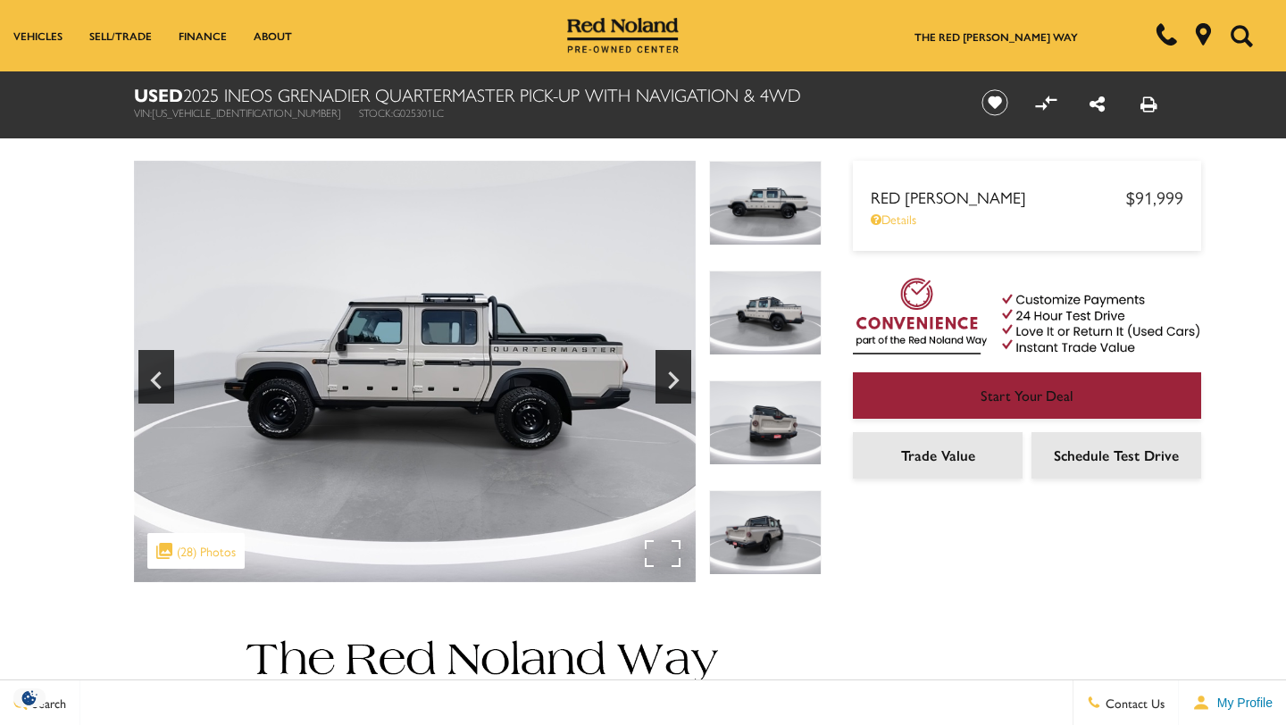
click at [759, 520] on img at bounding box center [765, 532] width 112 height 85
